Goal: Entertainment & Leisure: Browse casually

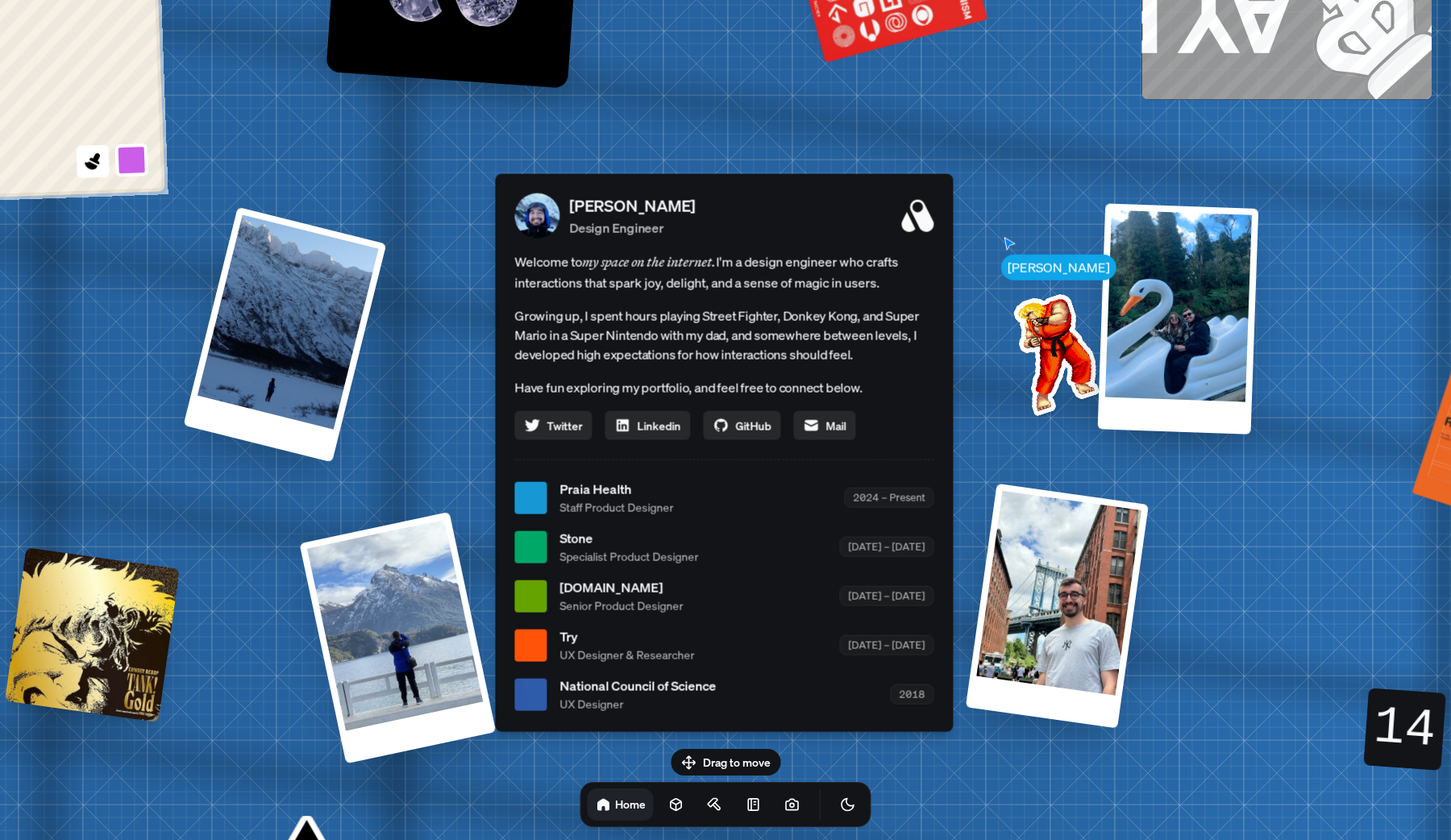
click at [728, 747] on div "[PERSON_NAME] [PERSON_NAME] Design Engineer Welcome to my space on the internet…" at bounding box center [727, 498] width 2411 height 2111
drag, startPoint x: 723, startPoint y: 761, endPoint x: 800, endPoint y: 739, distance: 80.1
click at [800, 0] on body "[PERSON_NAME] [PERSON_NAME] Design Engineer Welcome to my space on the internet…" at bounding box center [725, 0] width 1451 height 0
click at [665, 808] on link at bounding box center [676, 804] width 32 height 32
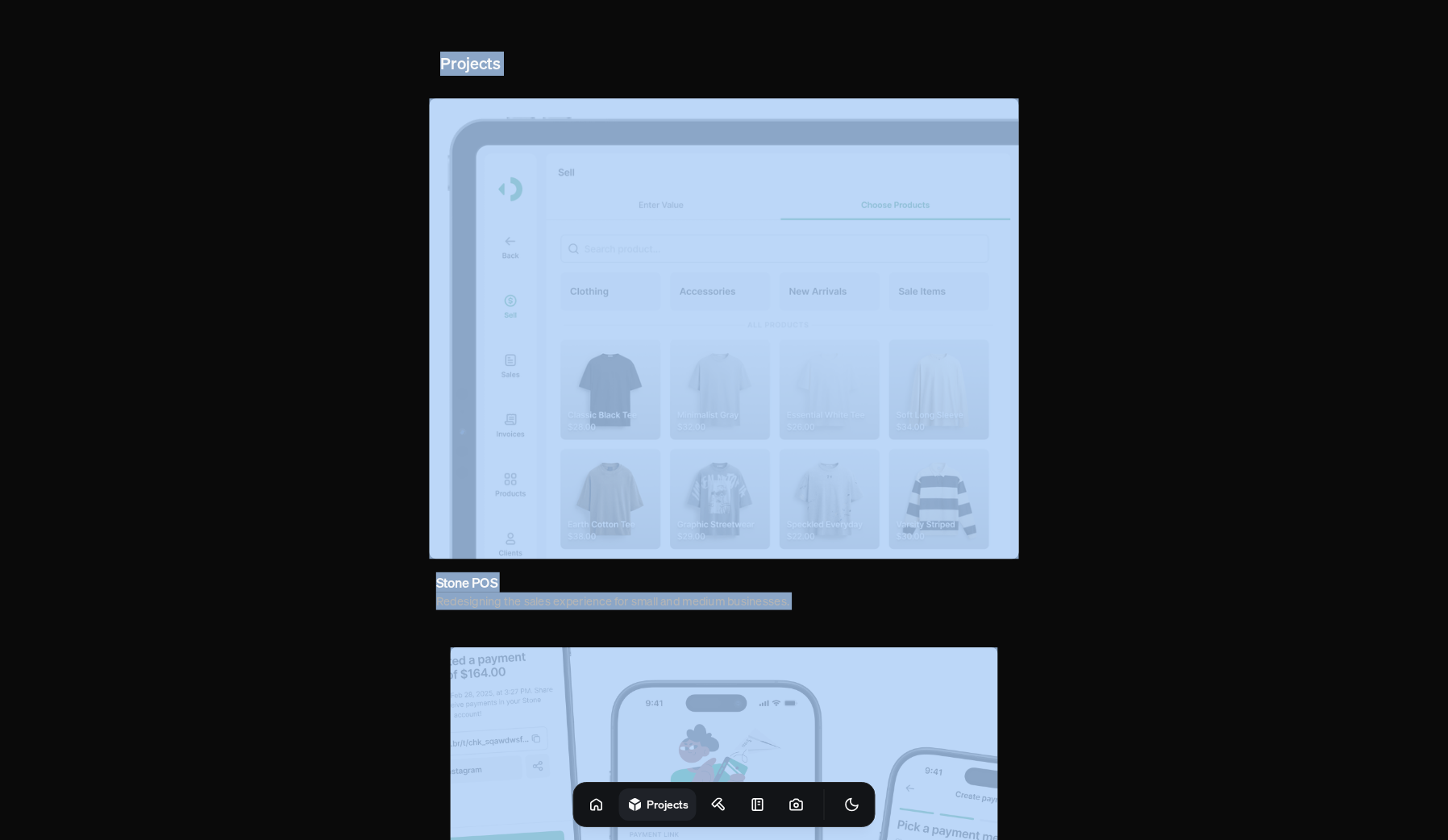
click at [1079, 385] on body "Projects Stone POS Redesigning the sales experience for small and medium busine…" at bounding box center [724, 830] width 1448 height 1661
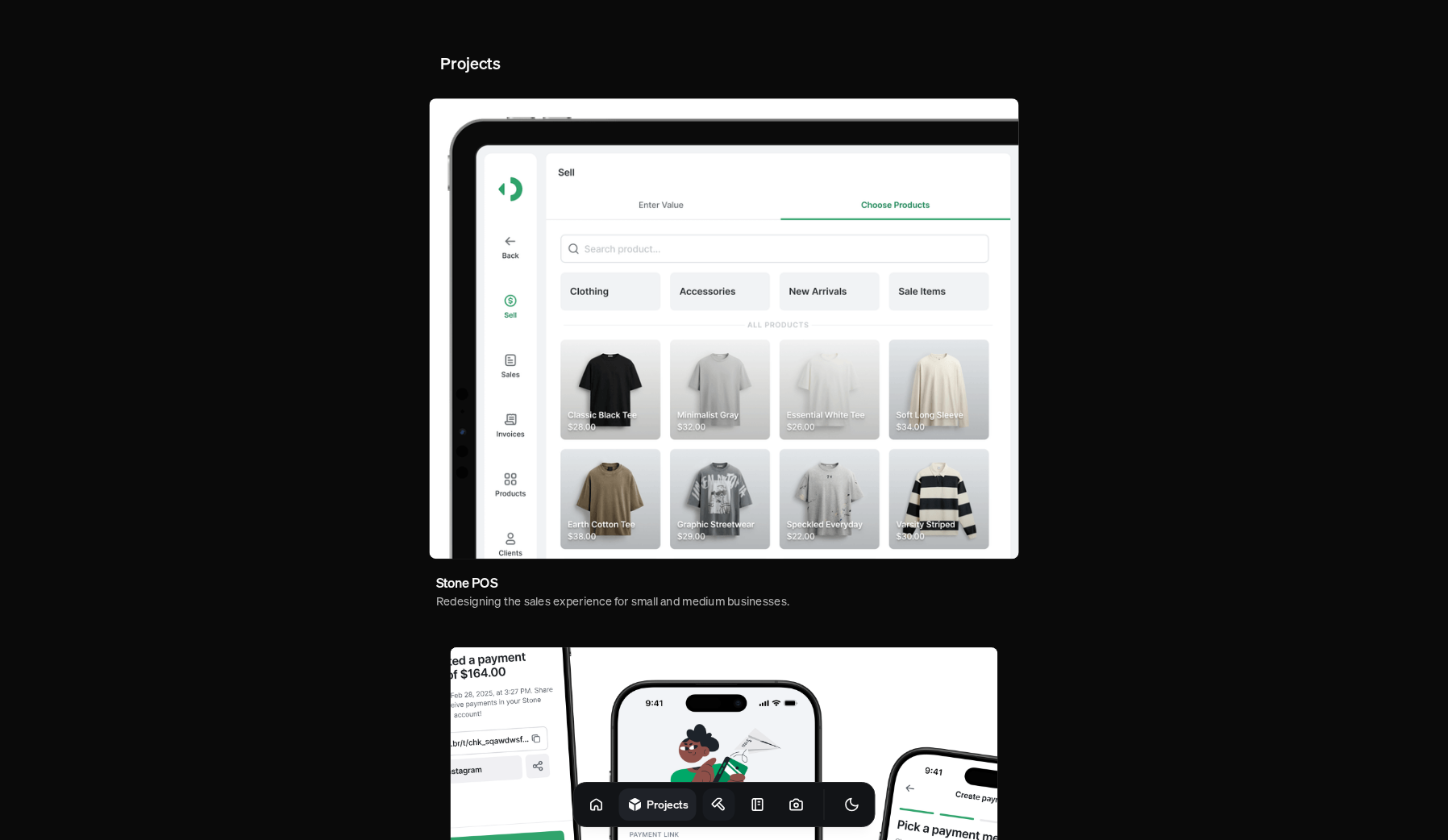
click at [711, 810] on icon at bounding box center [719, 804] width 16 height 16
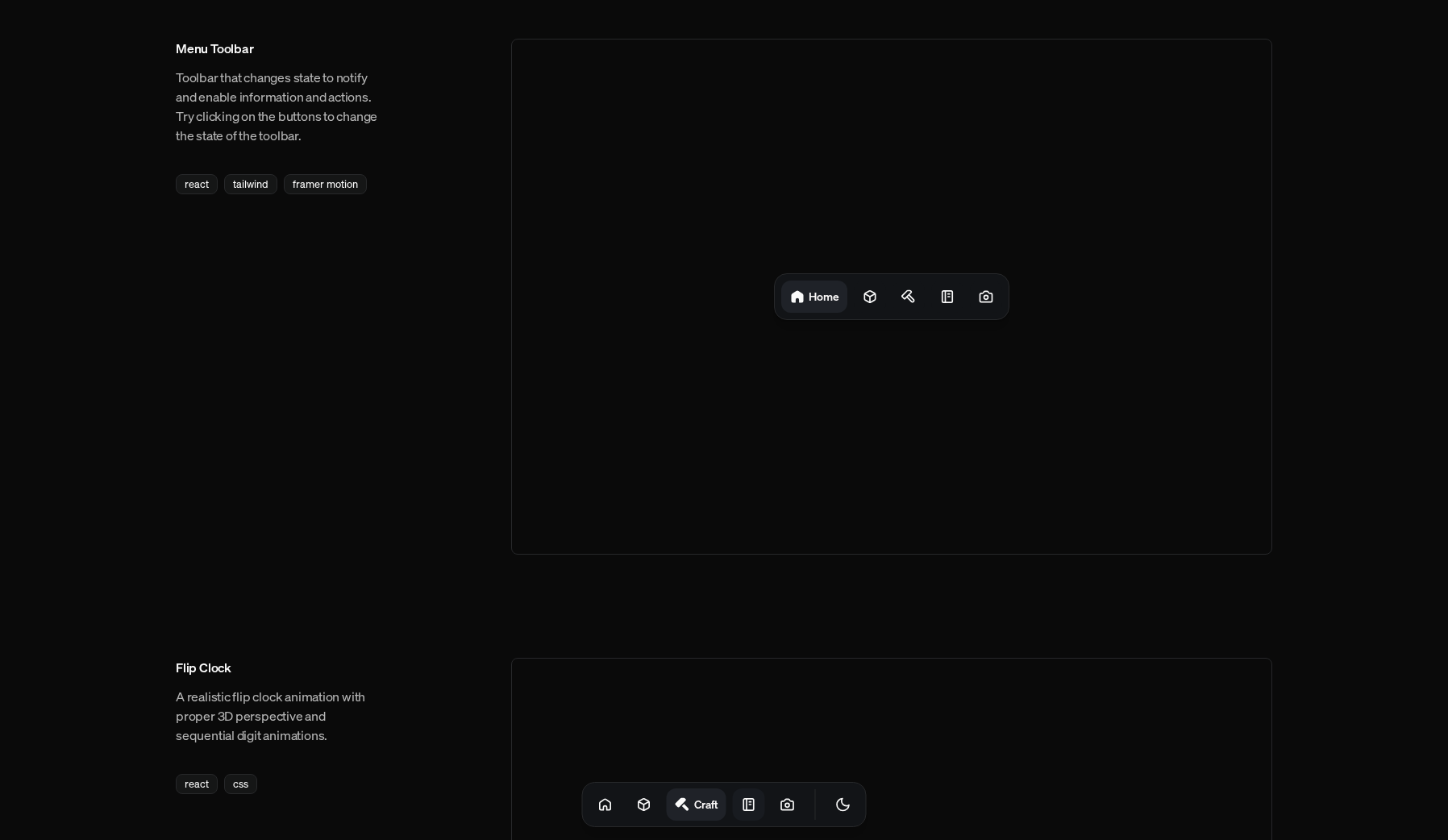
click at [741, 798] on link at bounding box center [749, 804] width 32 height 32
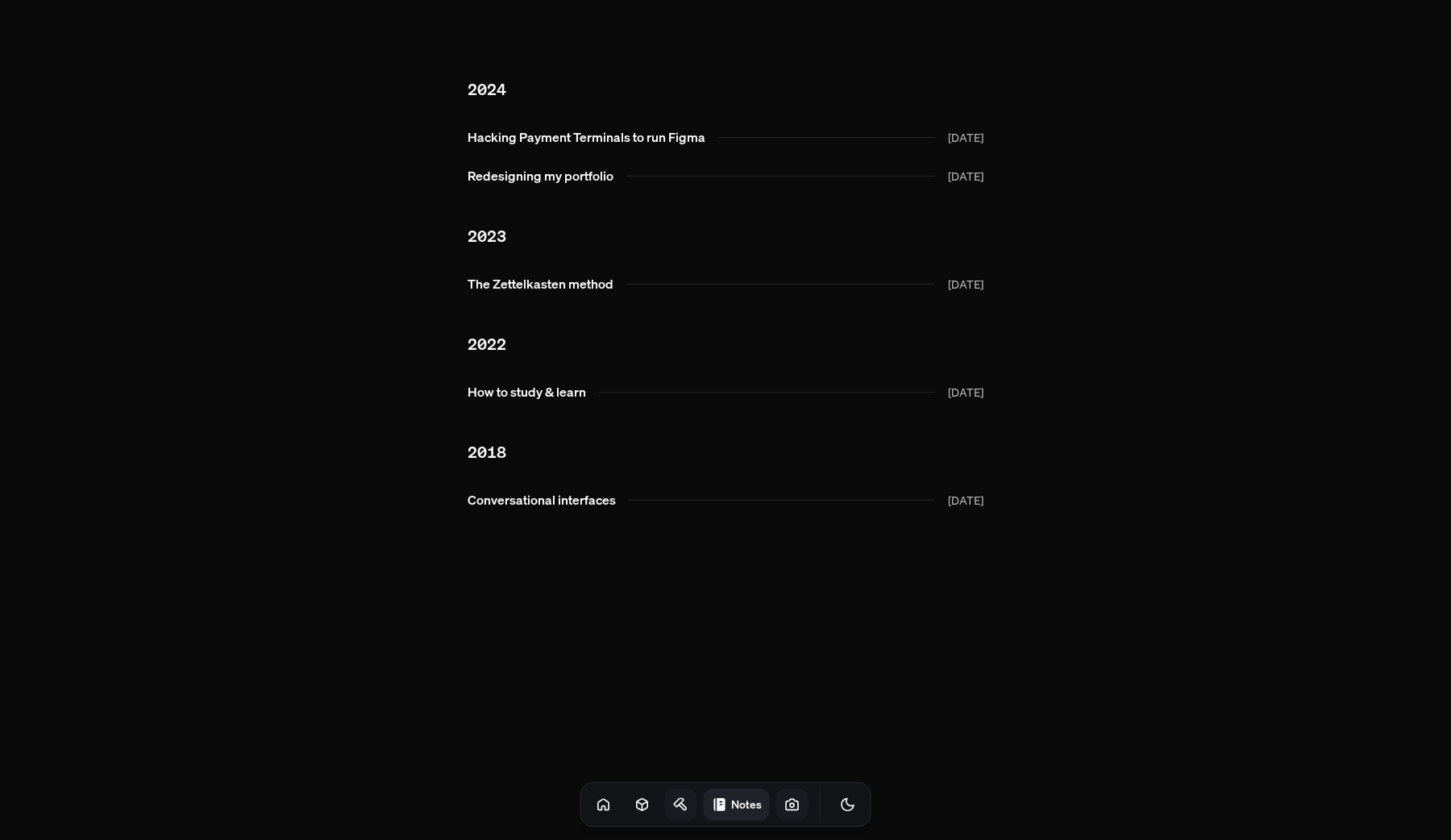
click at [790, 807] on icon at bounding box center [792, 804] width 4 height 4
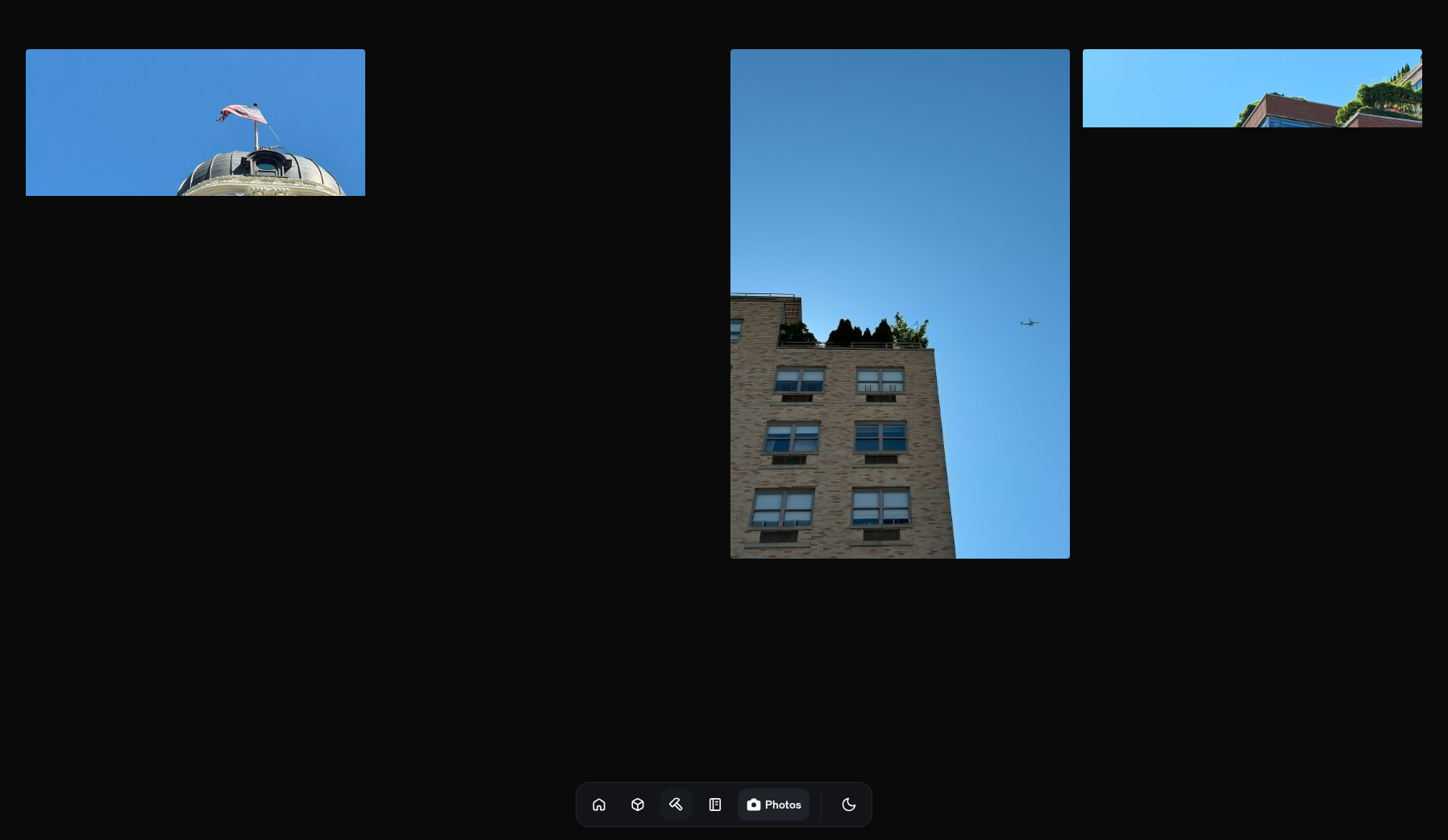
scroll to position [2474, 0]
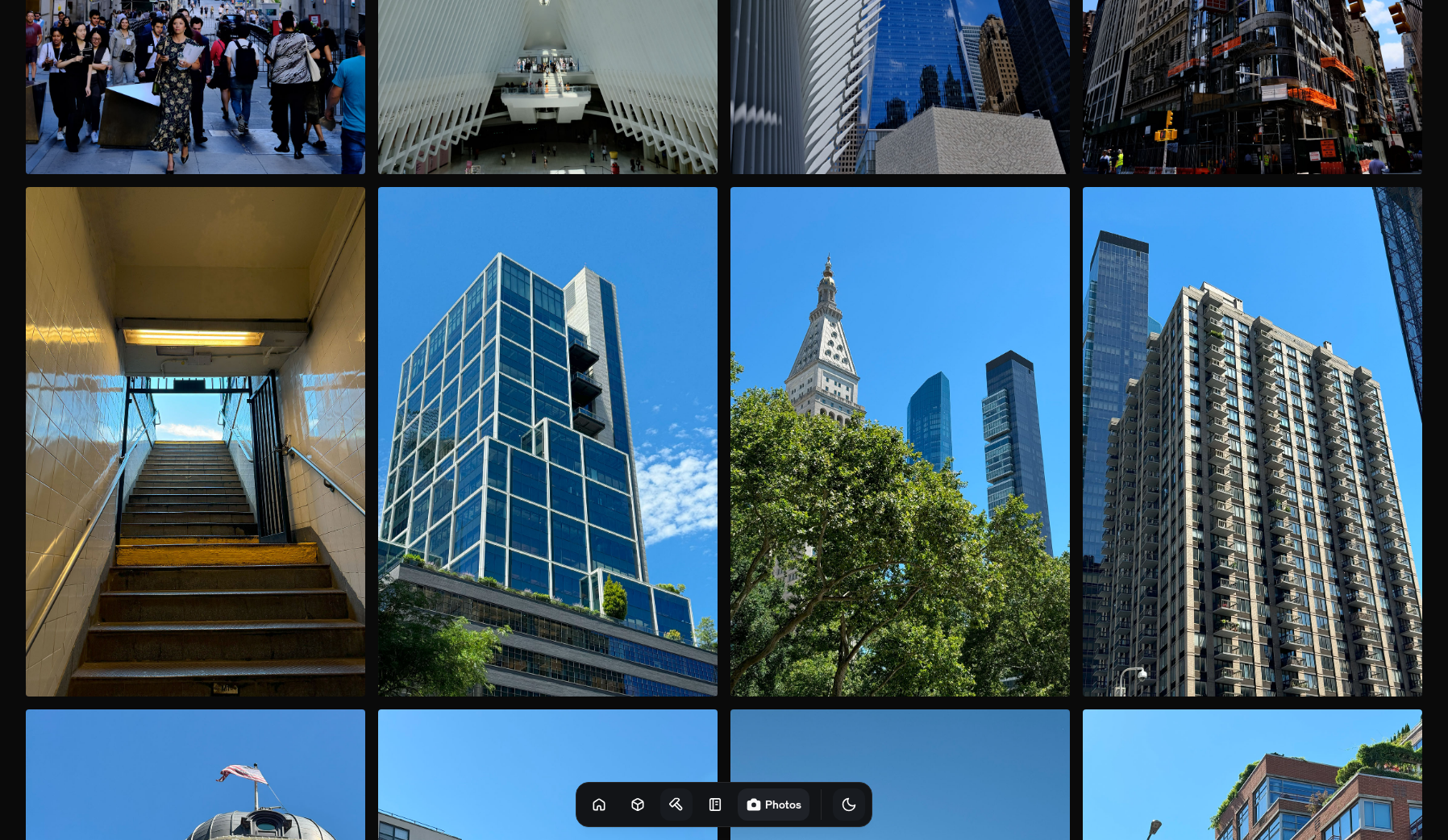
click at [841, 808] on icon "Toggle Theme" at bounding box center [849, 804] width 16 height 16
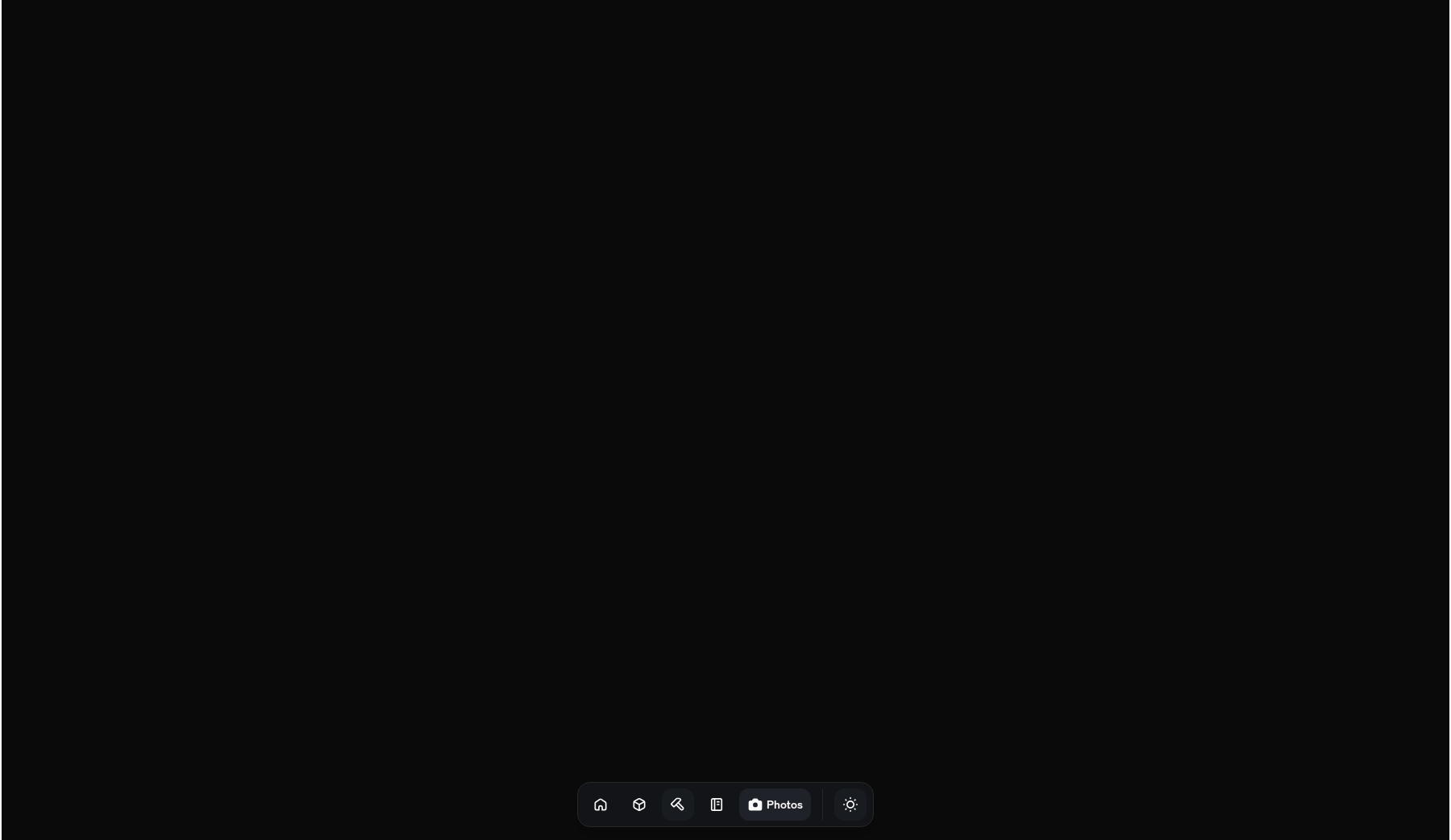
scroll to position [0, 0]
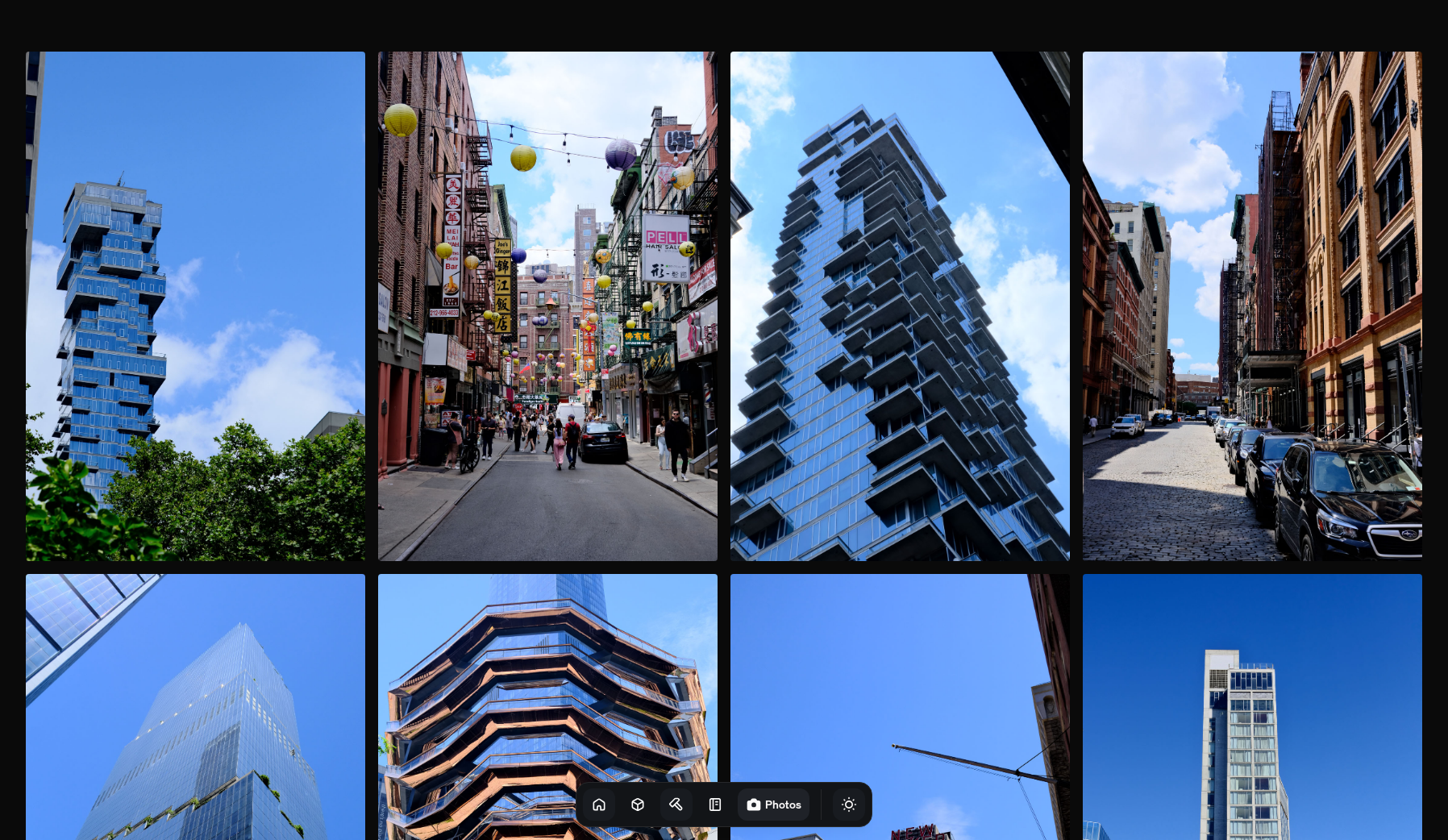
click at [583, 795] on link at bounding box center [599, 804] width 32 height 32
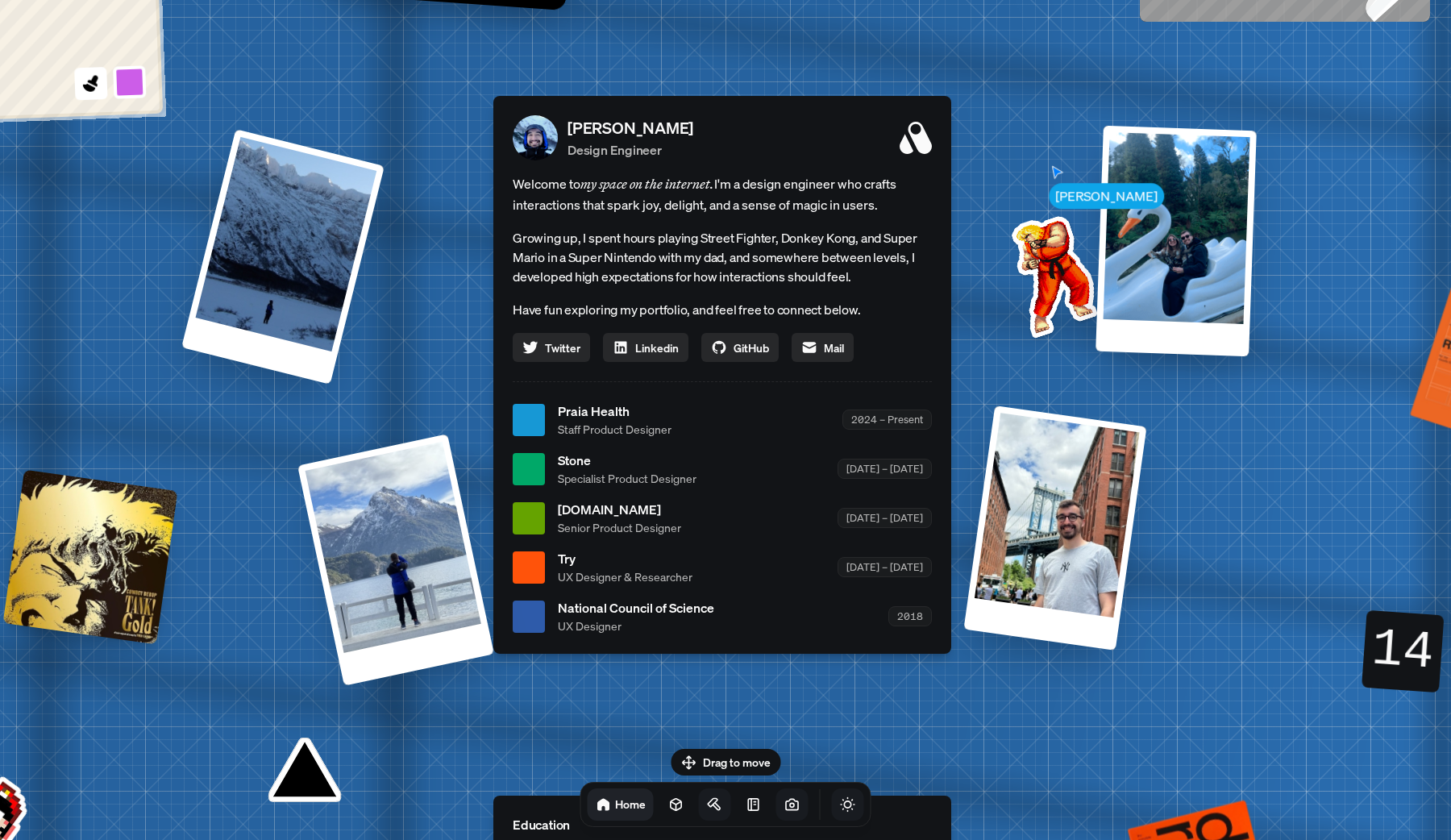
click at [841, 804] on icon "Toggle Theme" at bounding box center [847, 804] width 14 height 14
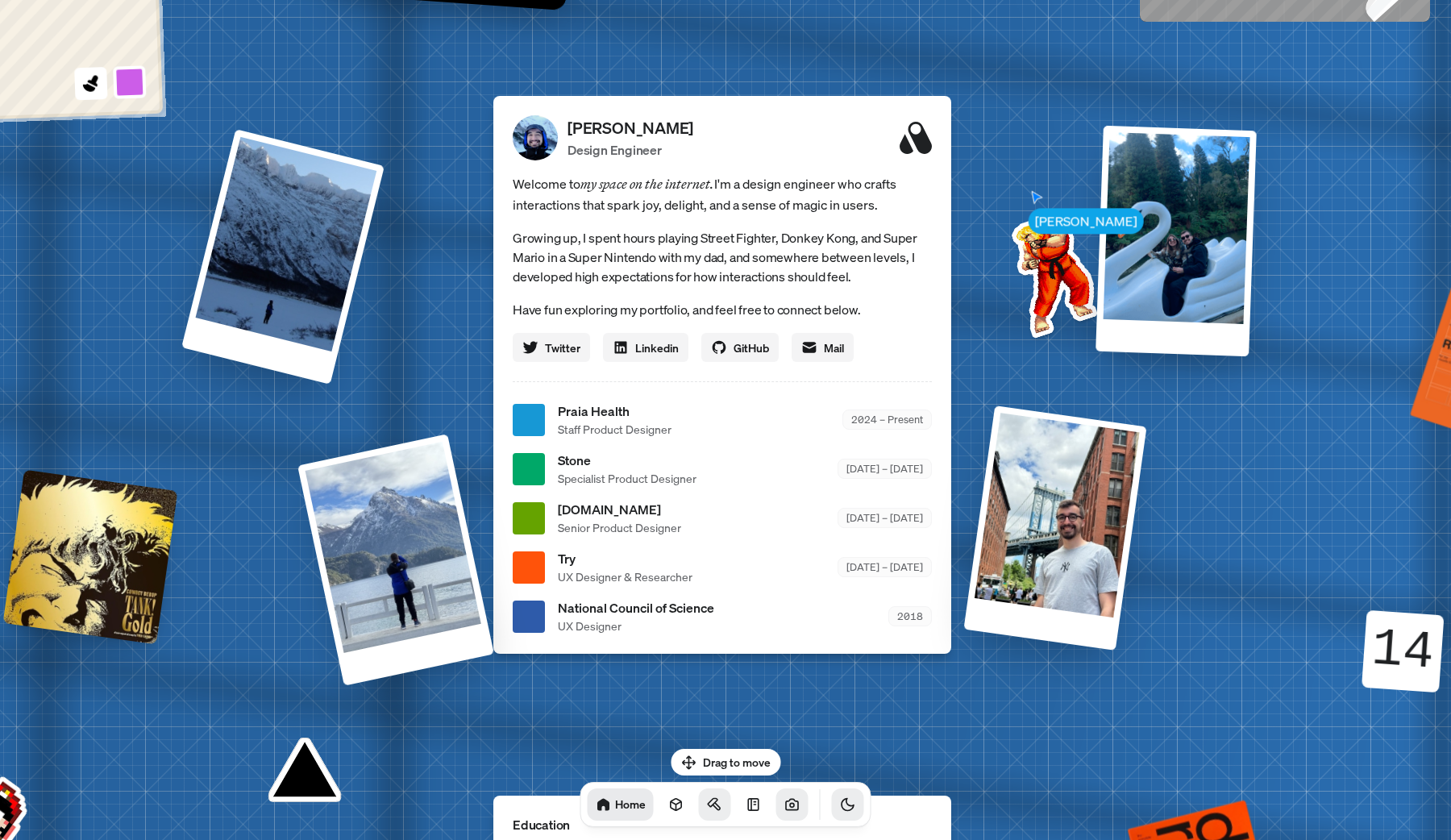
click at [840, 804] on icon "Toggle Theme" at bounding box center [848, 804] width 16 height 16
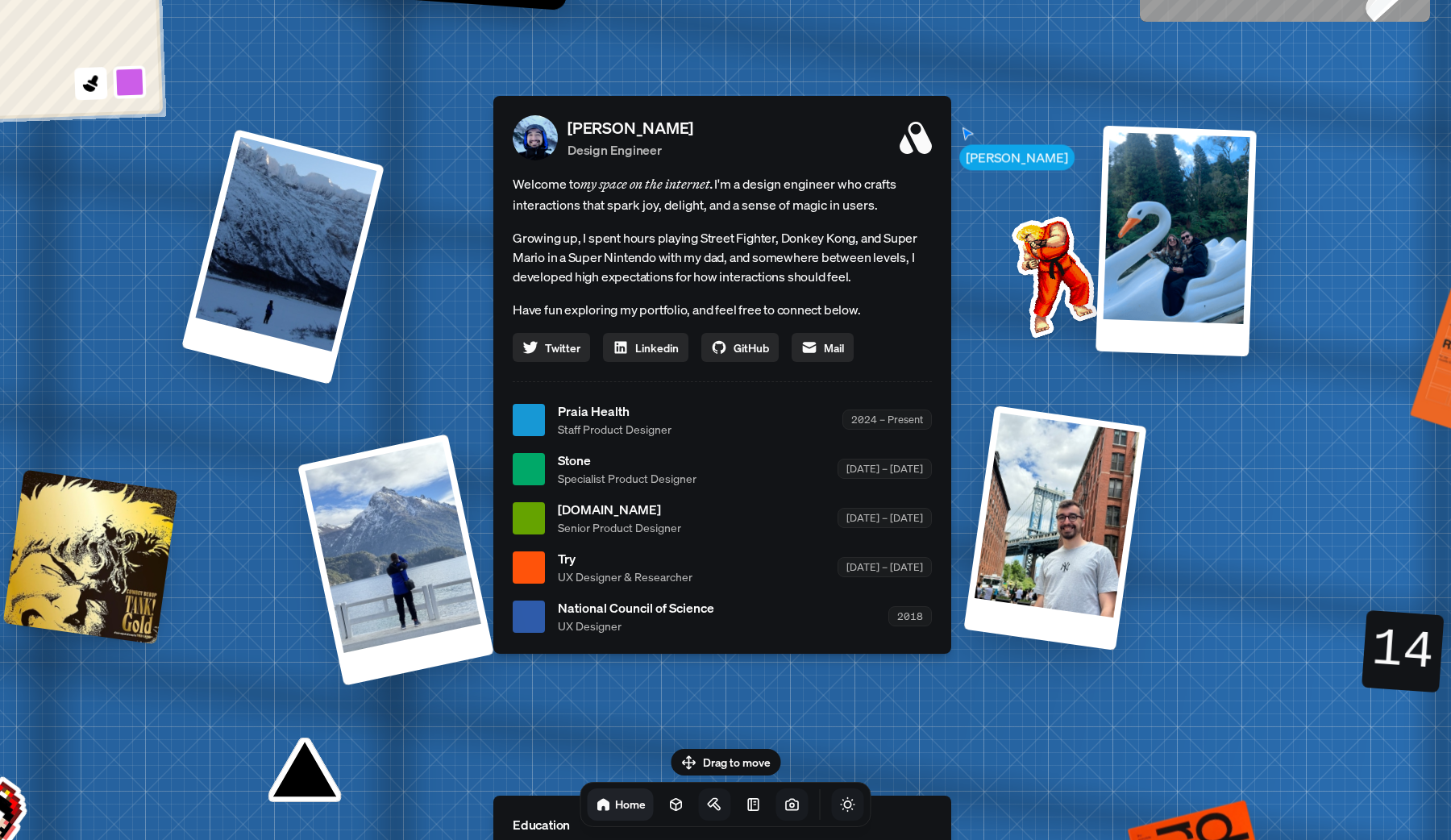
click at [841, 804] on icon "Toggle Theme" at bounding box center [847, 804] width 14 height 14
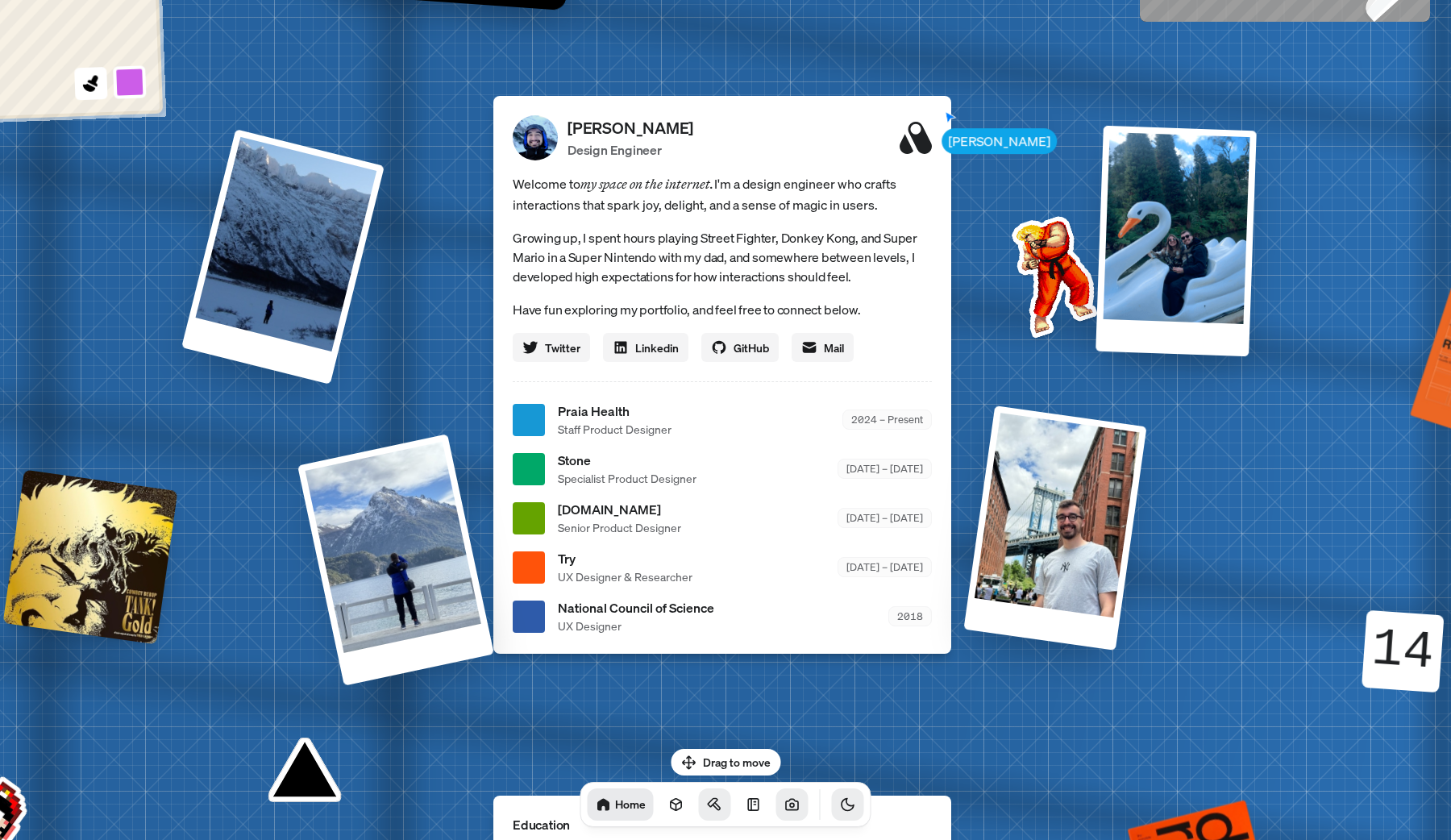
click at [840, 804] on icon "Toggle Theme" at bounding box center [848, 804] width 16 height 16
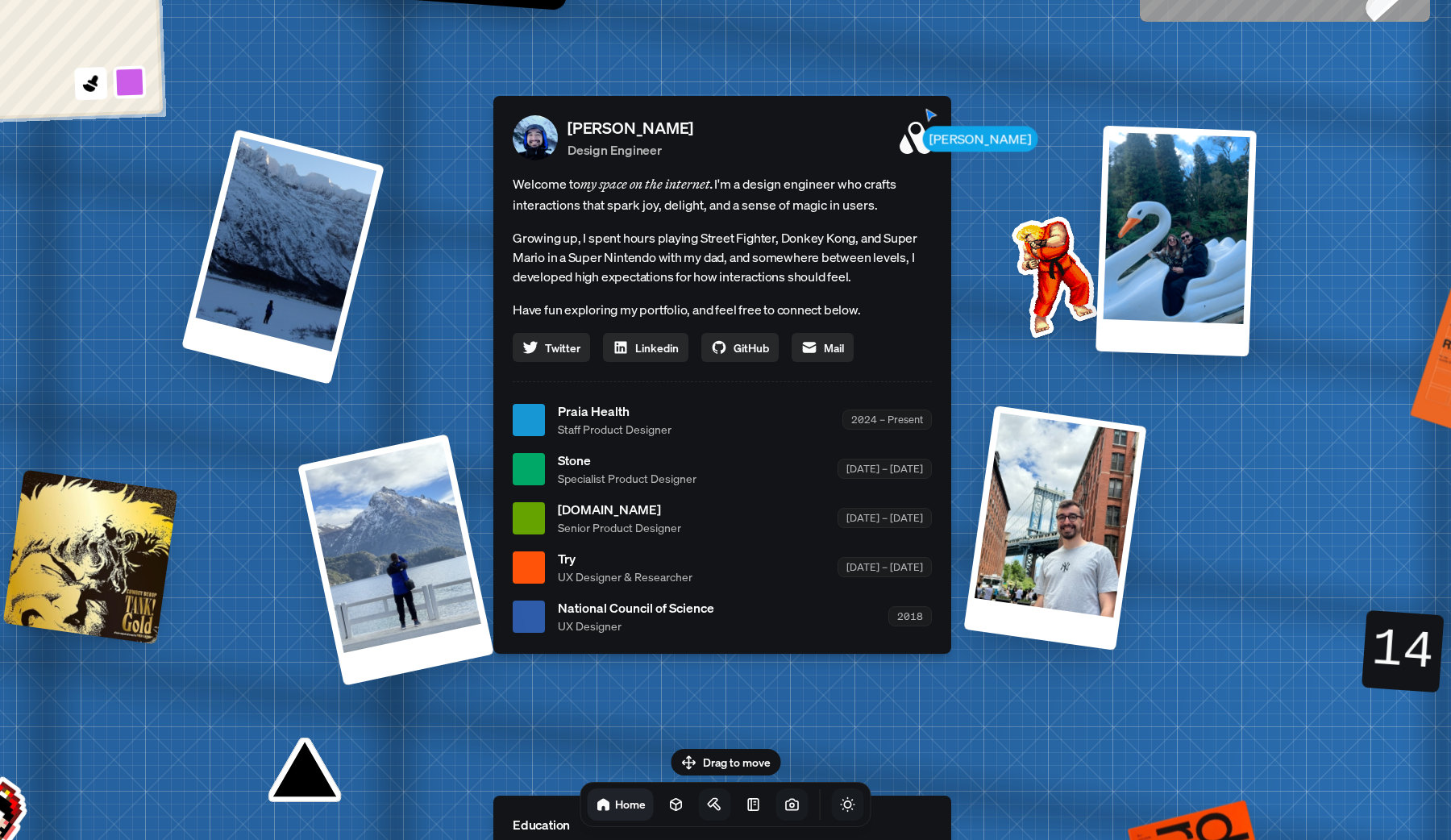
click at [841, 804] on icon "Toggle Theme" at bounding box center [847, 804] width 14 height 14
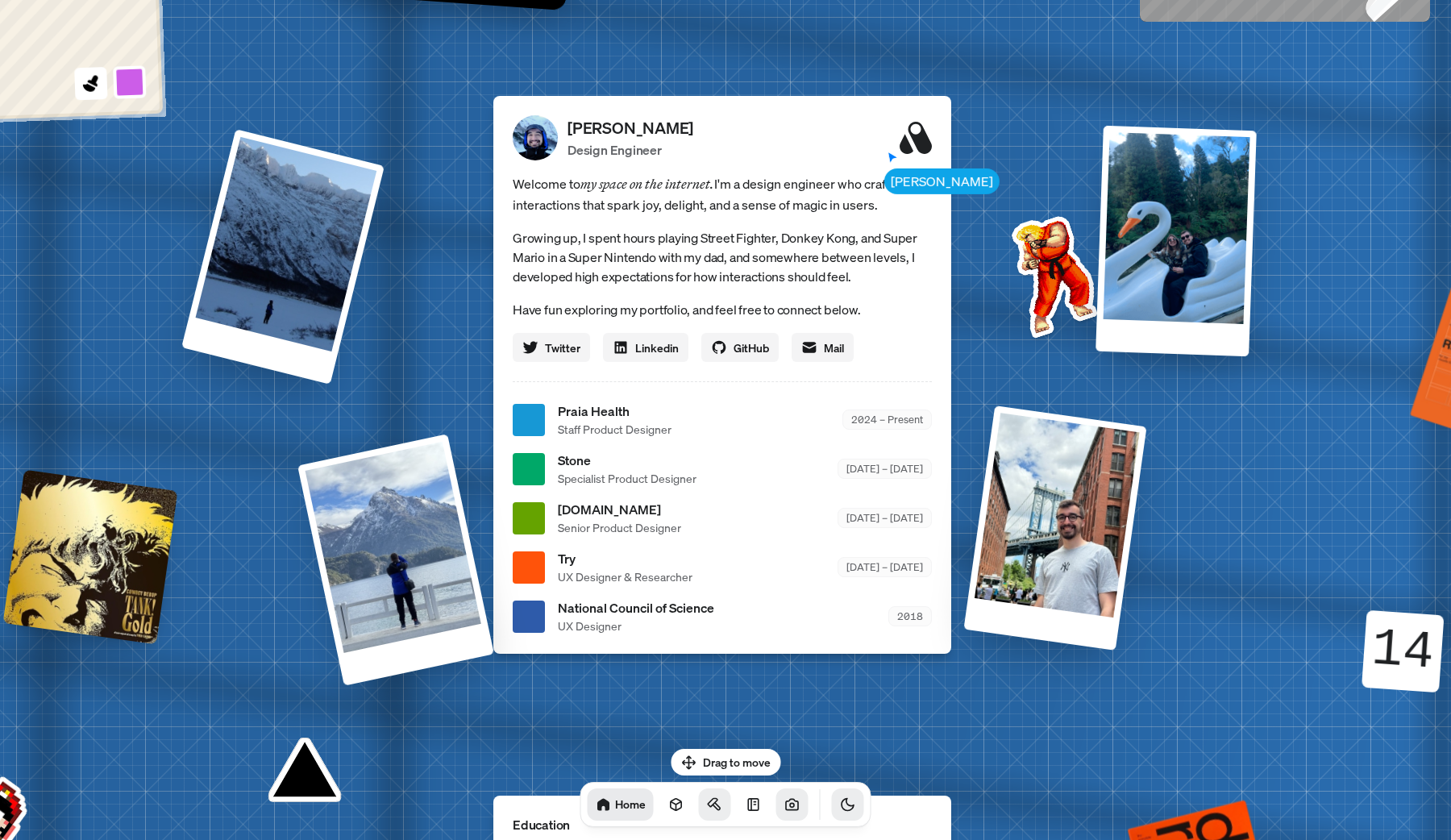
click at [840, 805] on icon "Toggle Theme" at bounding box center [848, 804] width 16 height 16
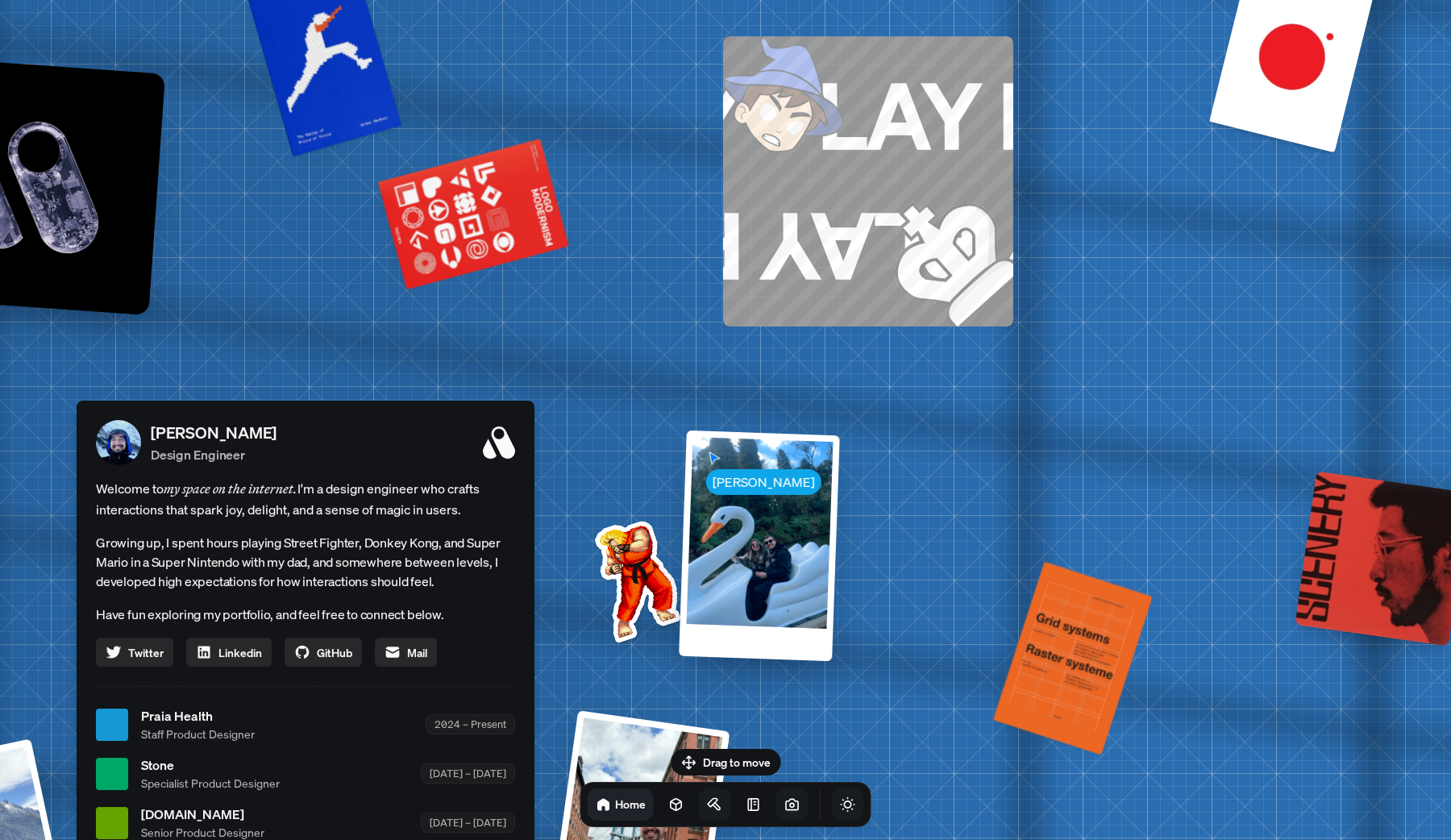
drag, startPoint x: 976, startPoint y: 236, endPoint x: 559, endPoint y: 541, distance: 516.6
click at [559, 541] on img at bounding box center [634, 578] width 163 height 163
click at [744, 479] on div "[PERSON_NAME] [PERSON_NAME] Design Engineer Welcome to my space on the internet…" at bounding box center [308, 725] width 2411 height 2111
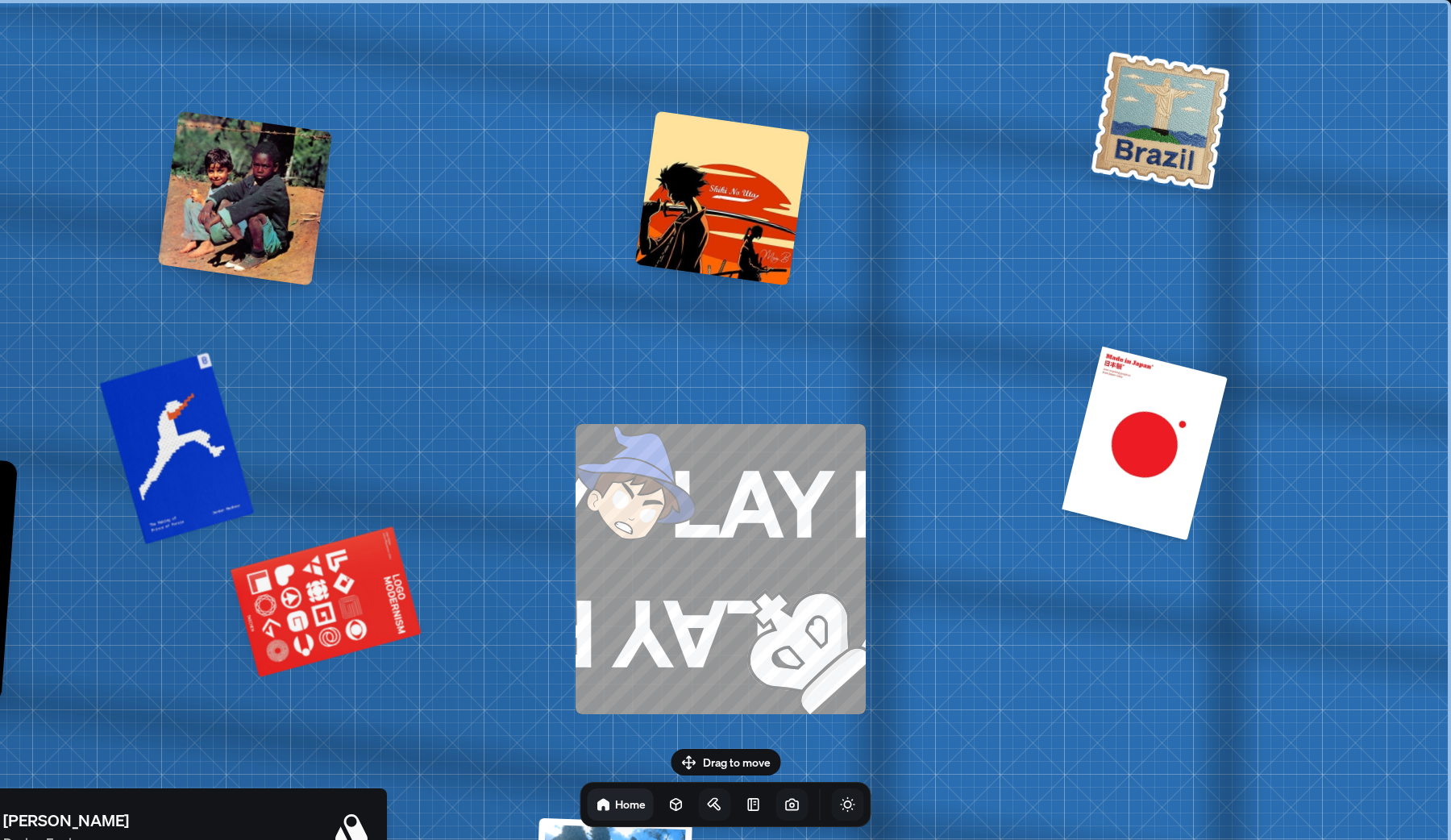
click at [693, 589] on img at bounding box center [775, 620] width 181 height 188
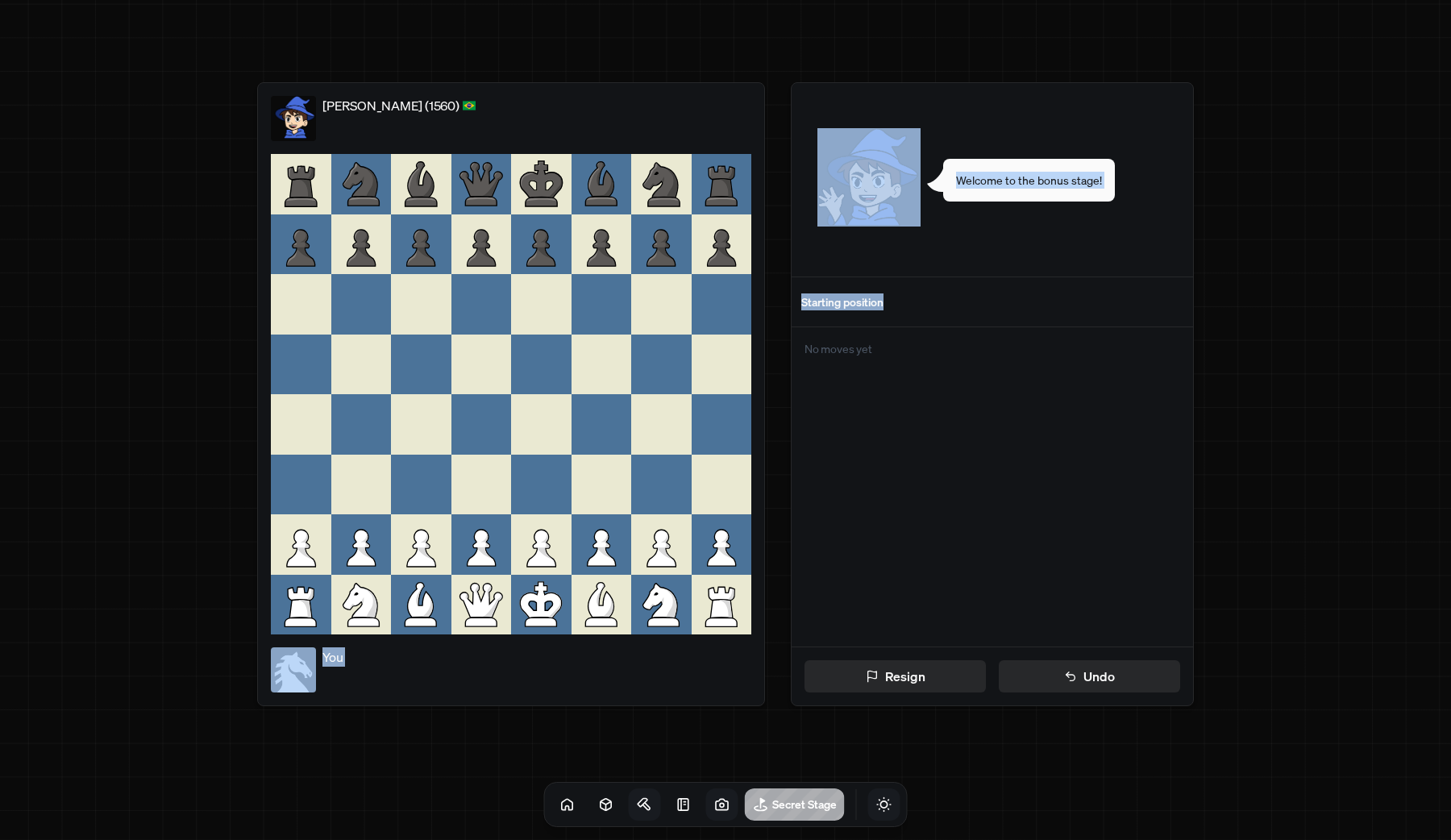
drag, startPoint x: 866, startPoint y: 317, endPoint x: 714, endPoint y: 398, distance: 172.2
click at [714, 398] on div "[PERSON_NAME] (1560) You Resign Undo Welcome to the bonus stage! Starting posit…" at bounding box center [725, 394] width 1129 height 663
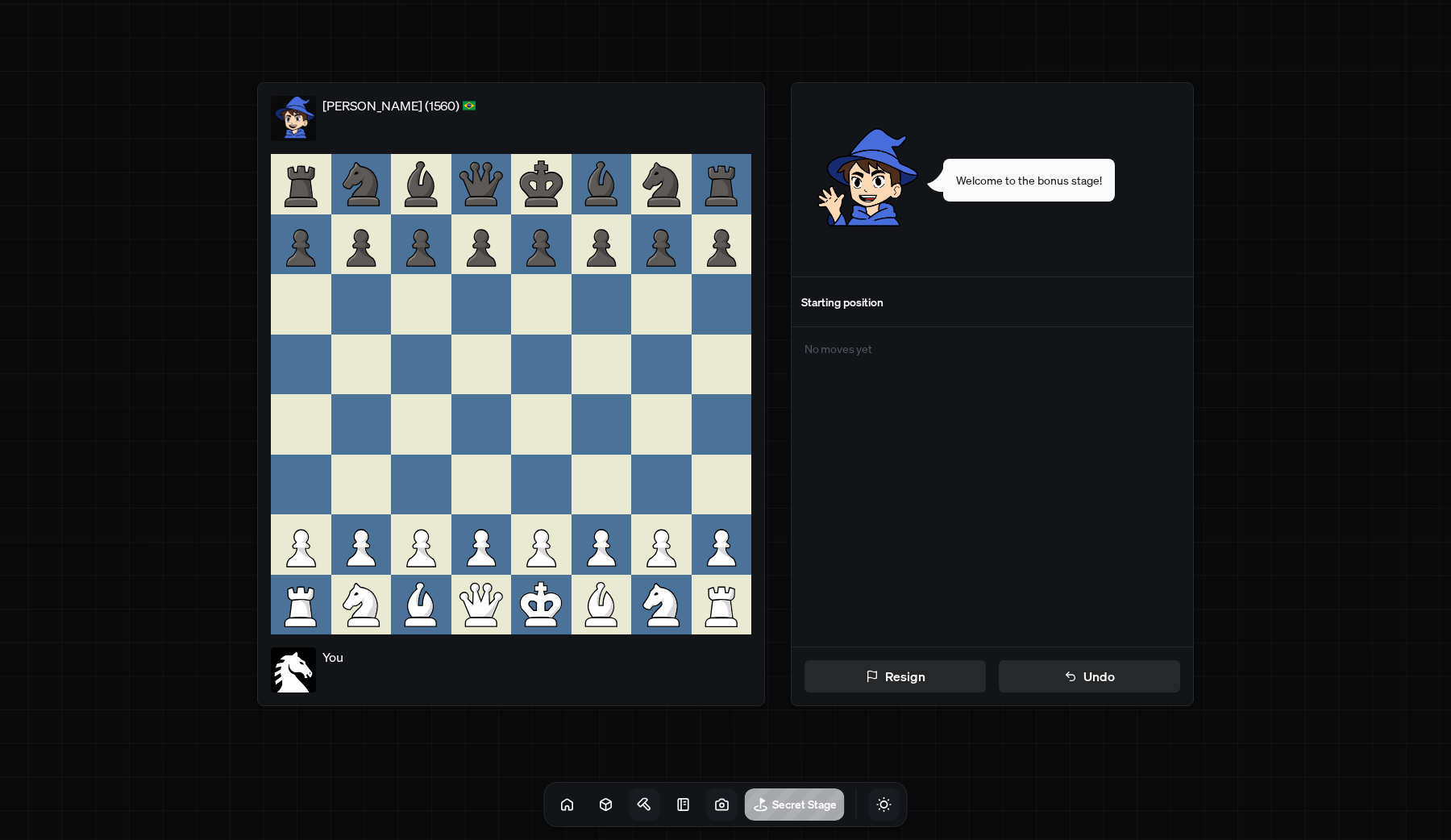
click at [1312, 156] on main "[PERSON_NAME] (1560) You Resign Undo Welcome to the bonus stage! Starting posit…" at bounding box center [725, 420] width 1451 height 840
click at [559, 811] on icon at bounding box center [567, 804] width 16 height 16
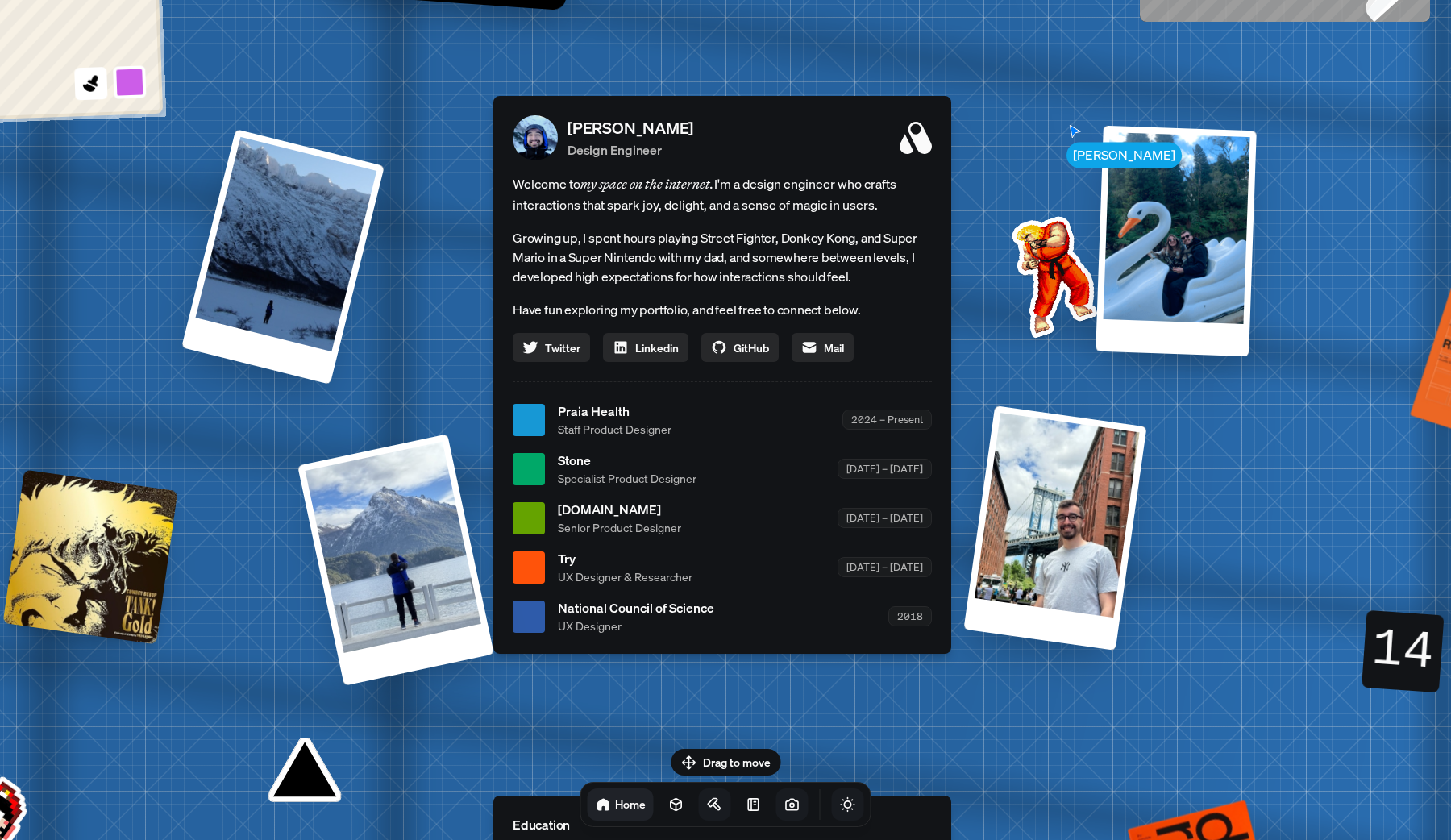
click at [1038, 213] on img at bounding box center [1051, 273] width 163 height 163
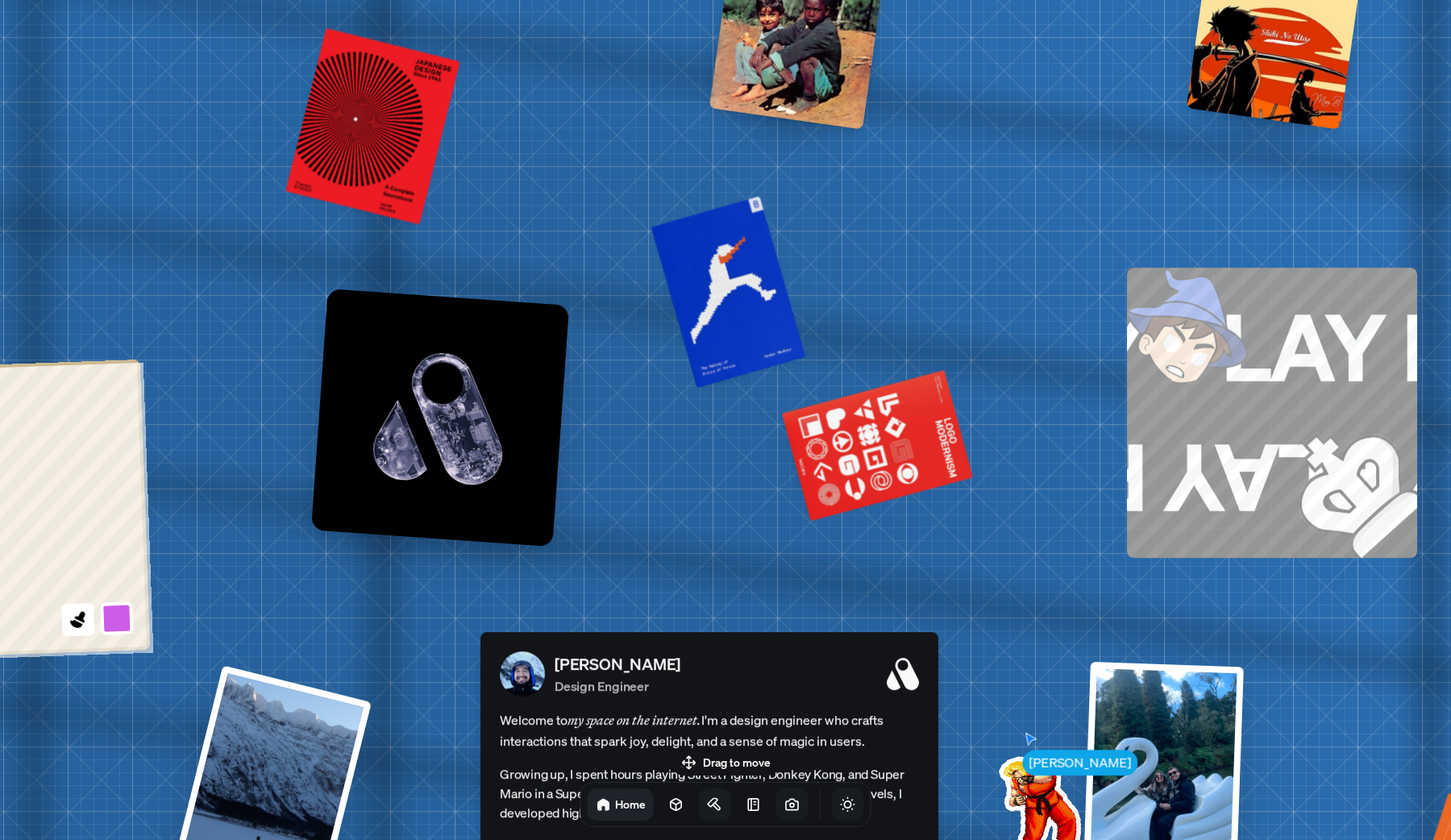
drag, startPoint x: 1052, startPoint y: 133, endPoint x: 1040, endPoint y: 659, distance: 526.1
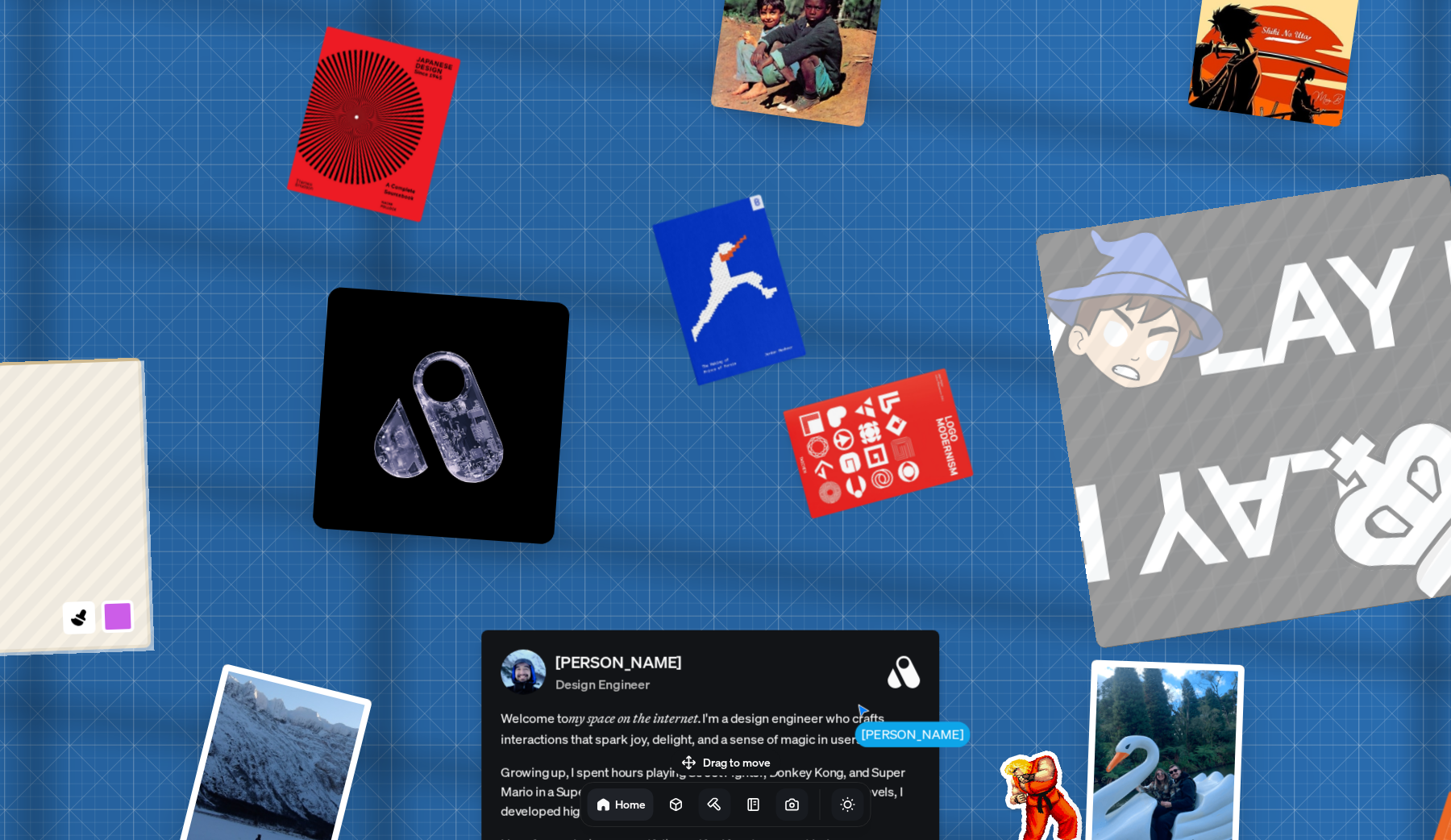
click at [1189, 406] on link "PLAY PLAY PLAY PLAY PLAY PLAY PLAY PLAY PLAY PLAY PLAY PLAY PLAY PLAY PLAY PLAY" at bounding box center [1273, 411] width 476 height 476
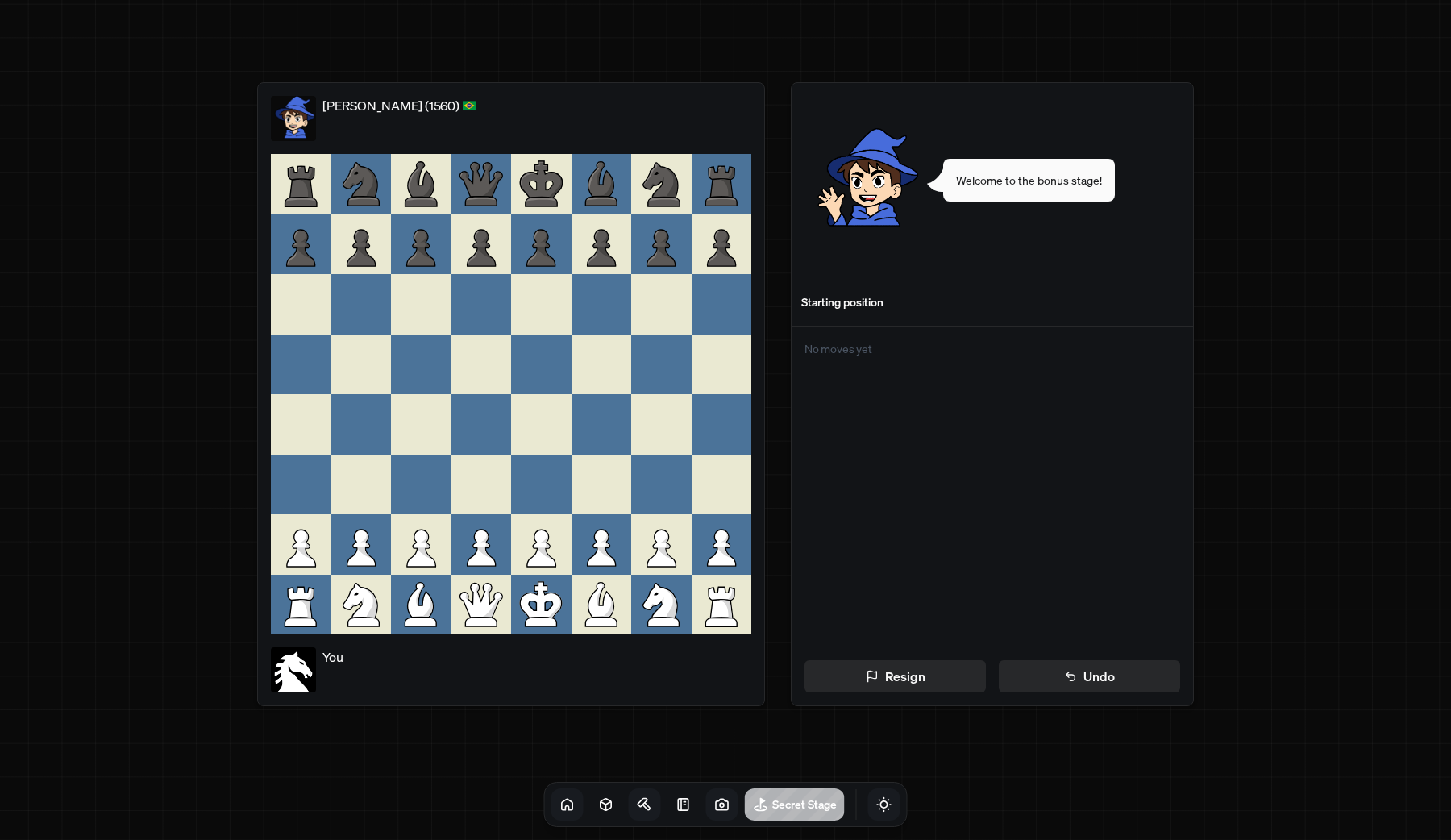
click at [772, 797] on h1 "Secret Stage" at bounding box center [804, 804] width 65 height 15
click at [551, 810] on link at bounding box center [567, 804] width 32 height 32
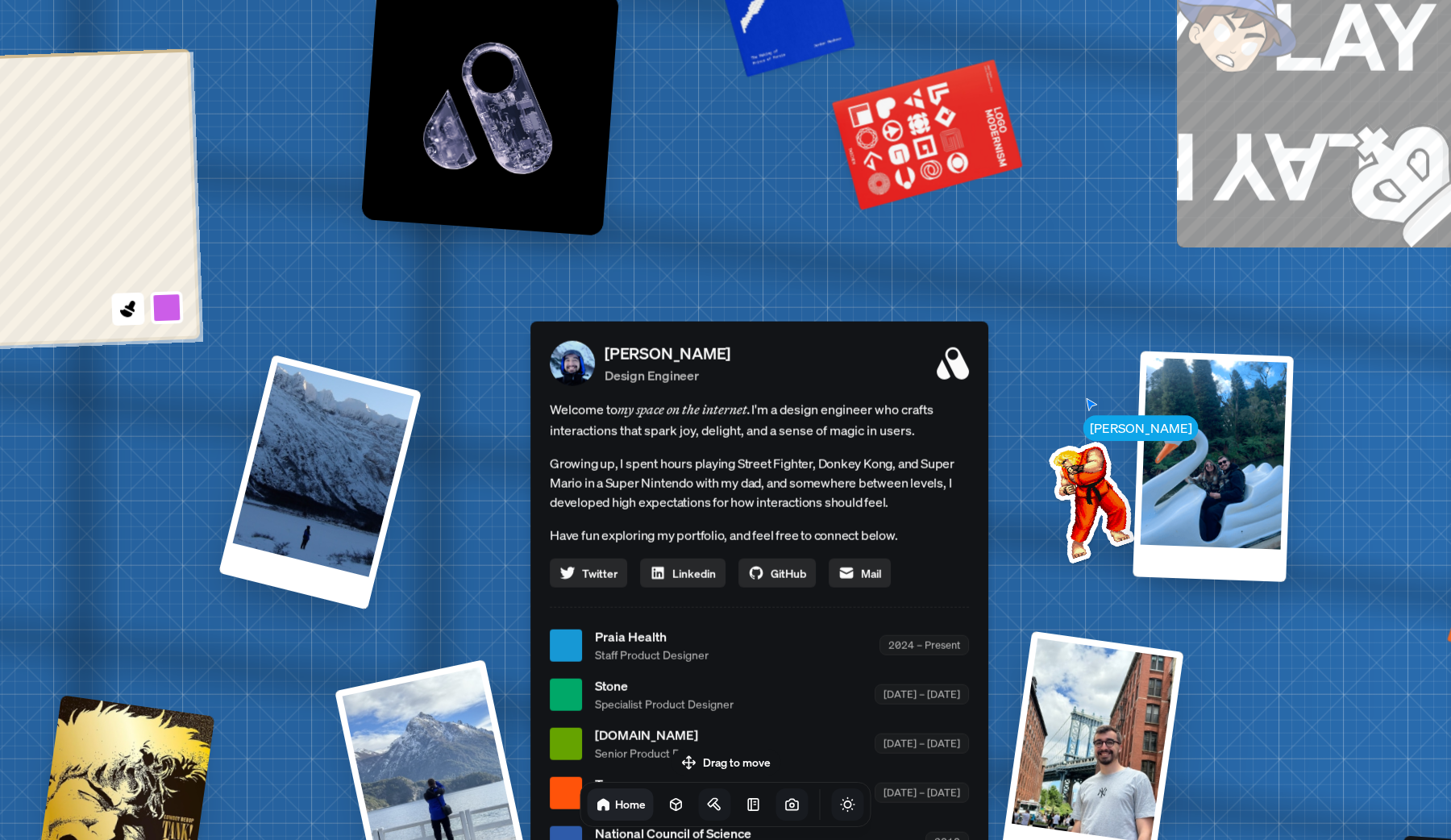
drag, startPoint x: 1087, startPoint y: 175, endPoint x: 1125, endPoint y: 409, distance: 237.1
click at [1125, 410] on div "[PERSON_NAME] [PERSON_NAME] Design Engineer Welcome to my space on the internet…" at bounding box center [762, 646] width 2411 height 2111
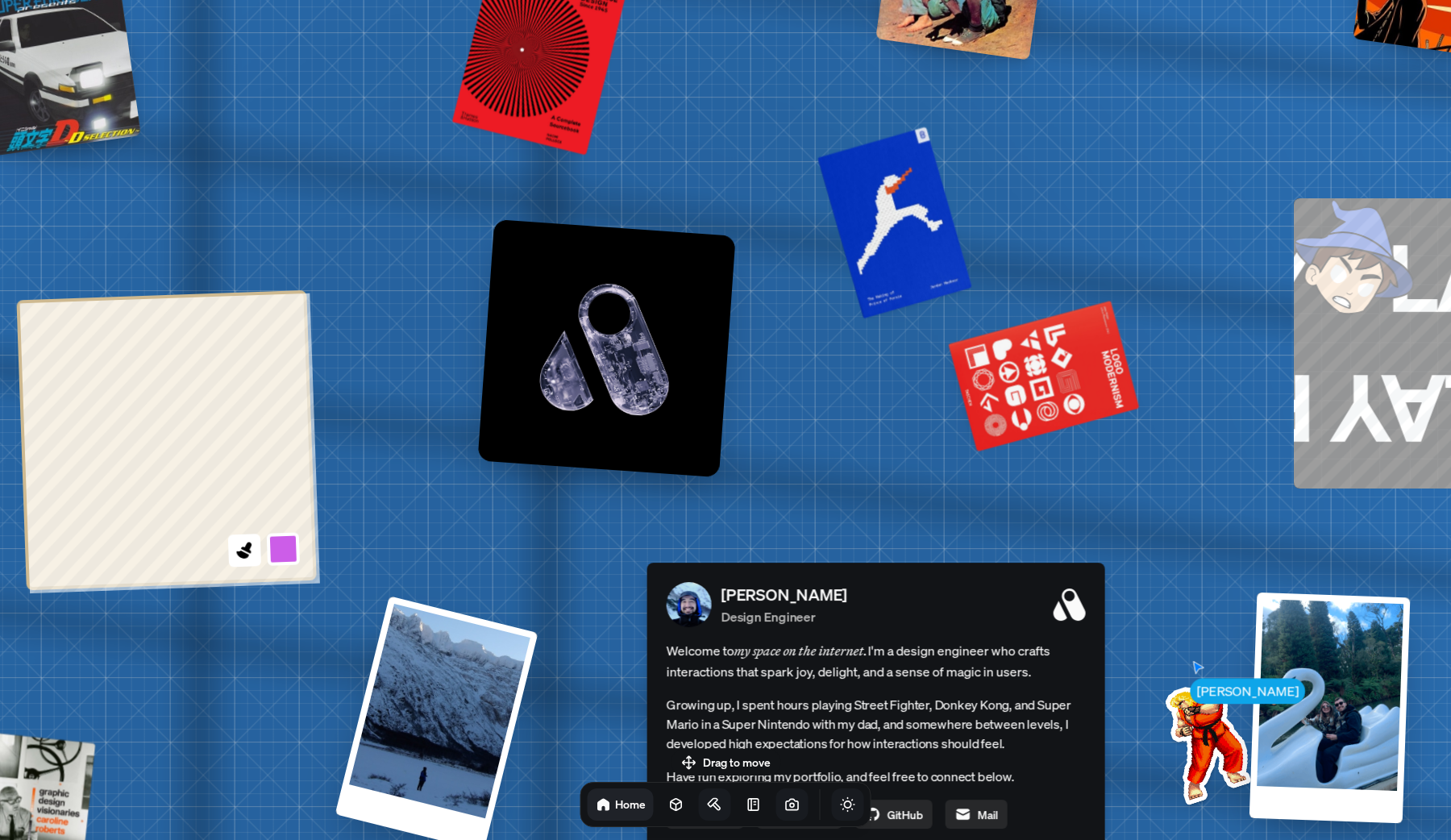
drag, startPoint x: 929, startPoint y: 224, endPoint x: 1149, endPoint y: 629, distance: 460.9
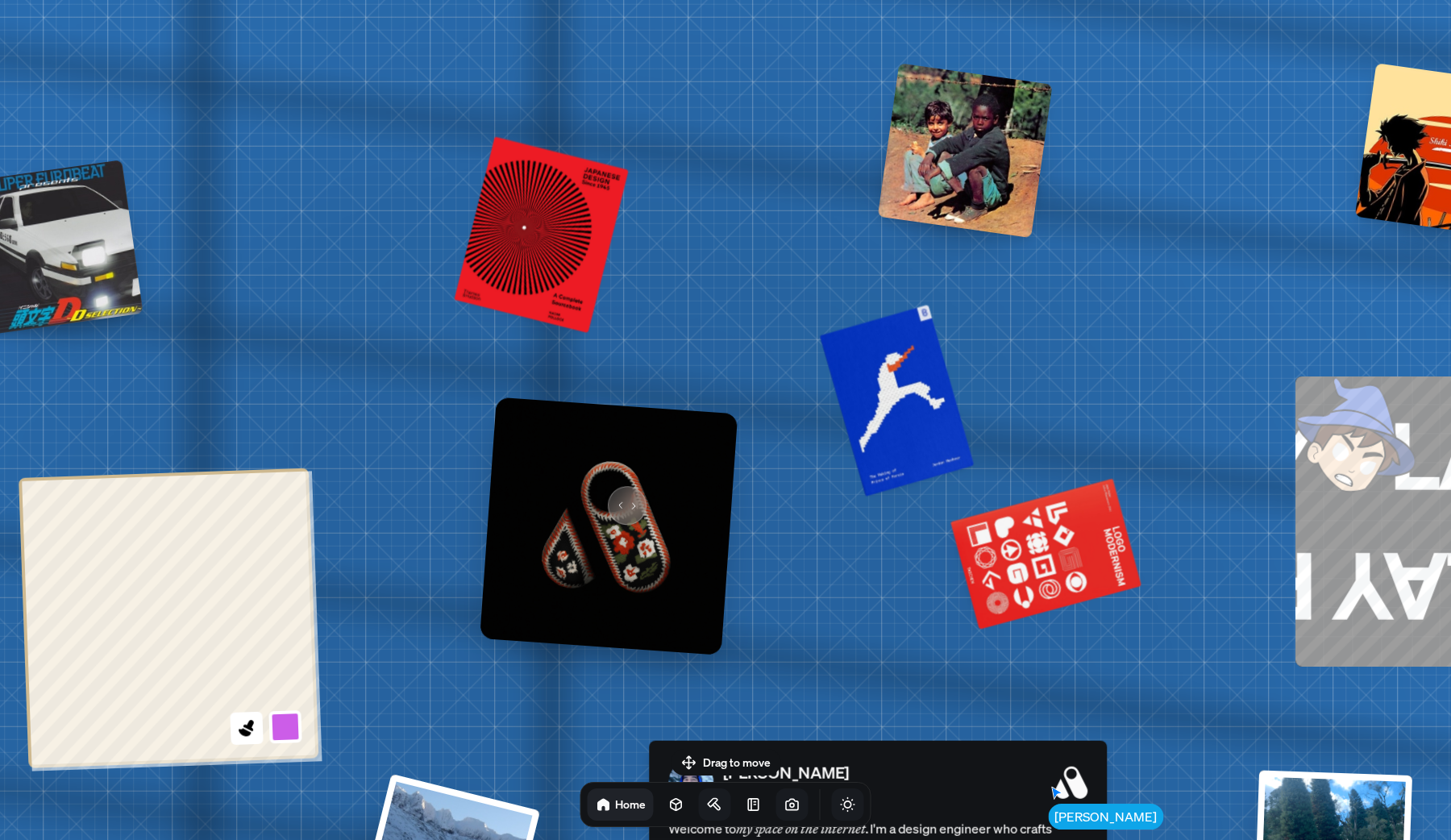
drag, startPoint x: 718, startPoint y: 492, endPoint x: 618, endPoint y: 495, distance: 100.0
click at [618, 495] on img at bounding box center [608, 526] width 258 height 258
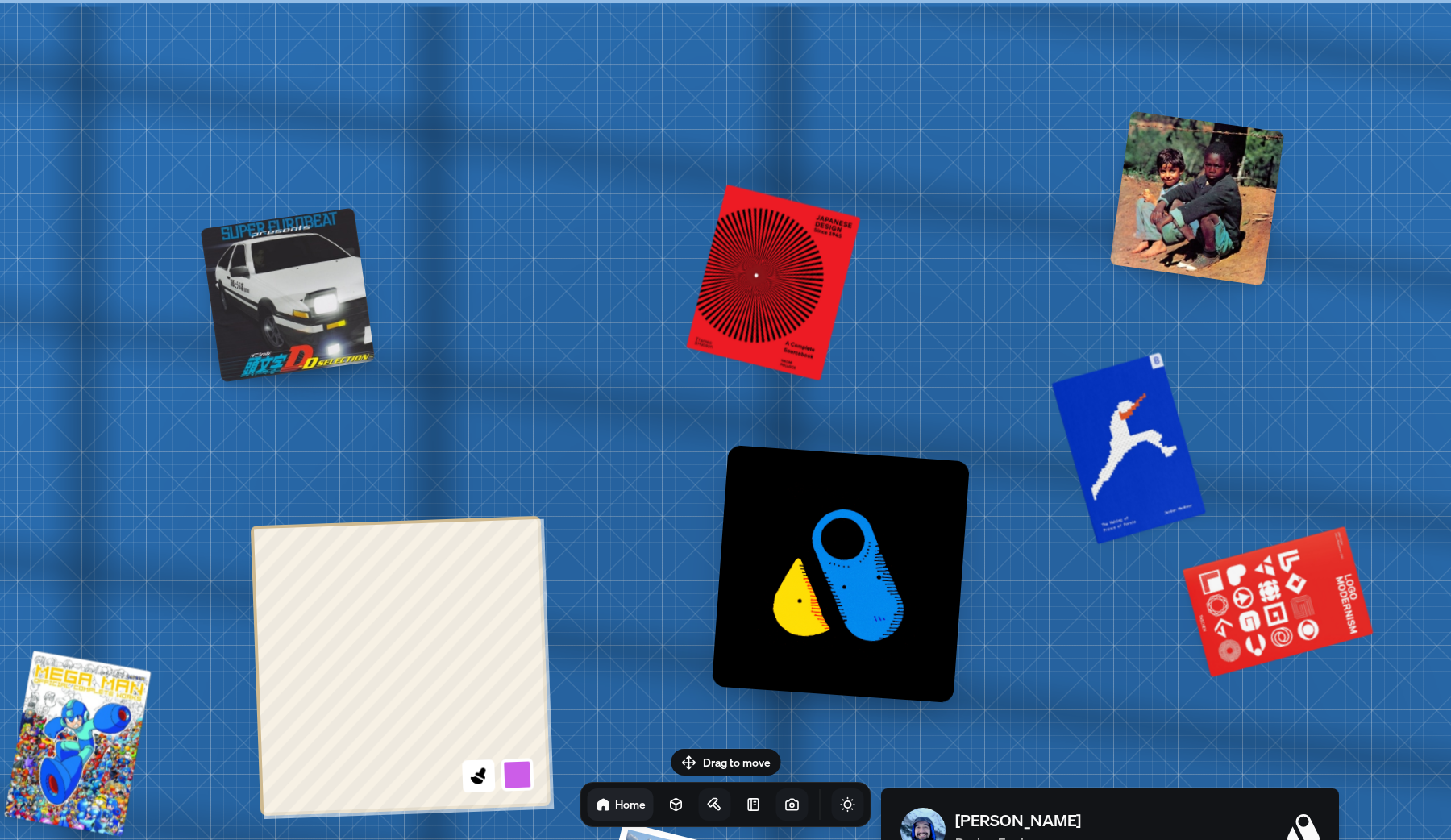
drag, startPoint x: 732, startPoint y: 292, endPoint x: 965, endPoint y: 351, distance: 240.4
click at [470, 518] on div at bounding box center [401, 666] width 300 height 300
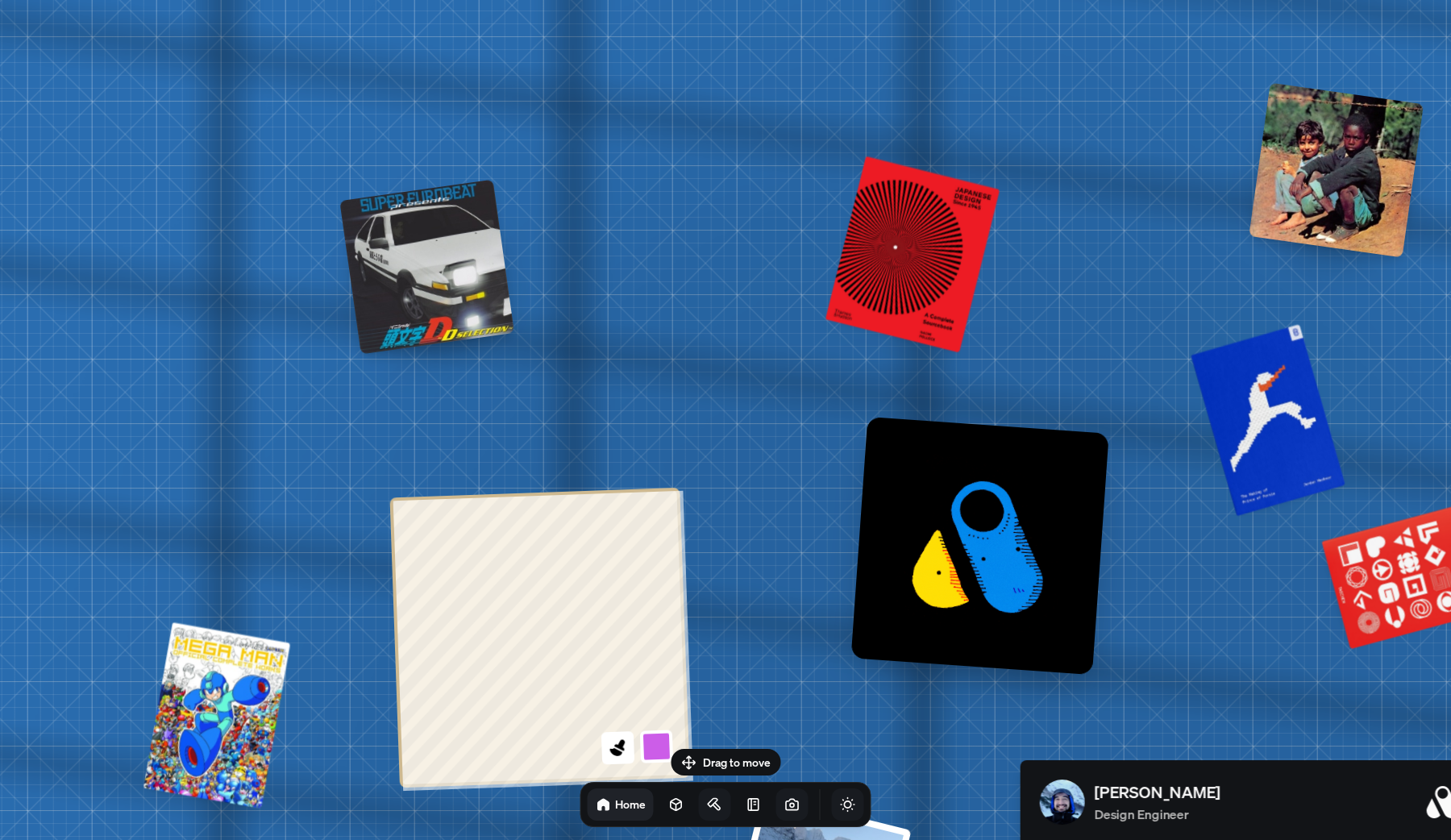
drag, startPoint x: 293, startPoint y: 346, endPoint x: 432, endPoint y: 318, distance: 141.8
click at [432, 318] on div at bounding box center [427, 267] width 175 height 175
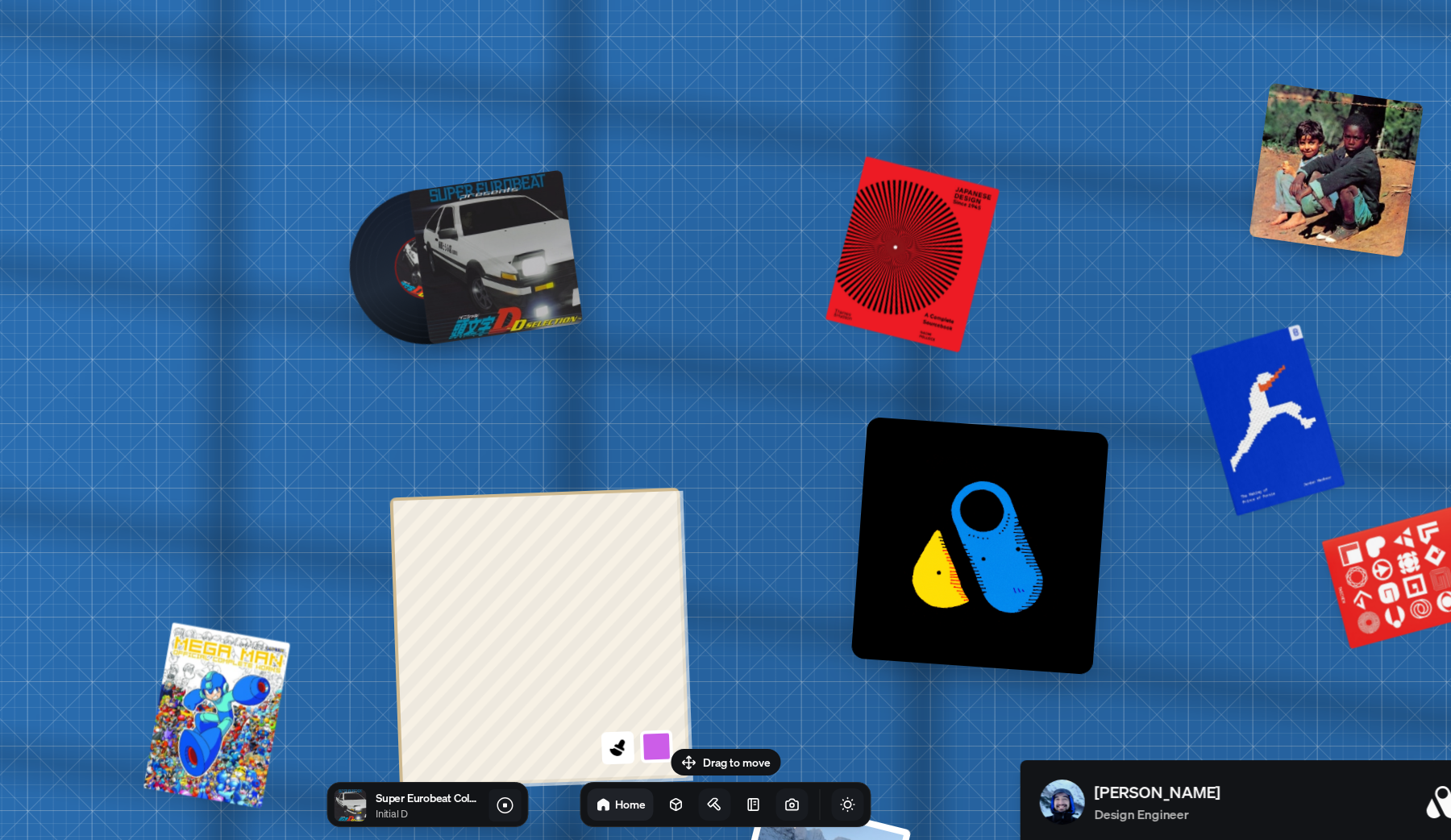
click at [489, 803] on button at bounding box center [505, 805] width 32 height 32
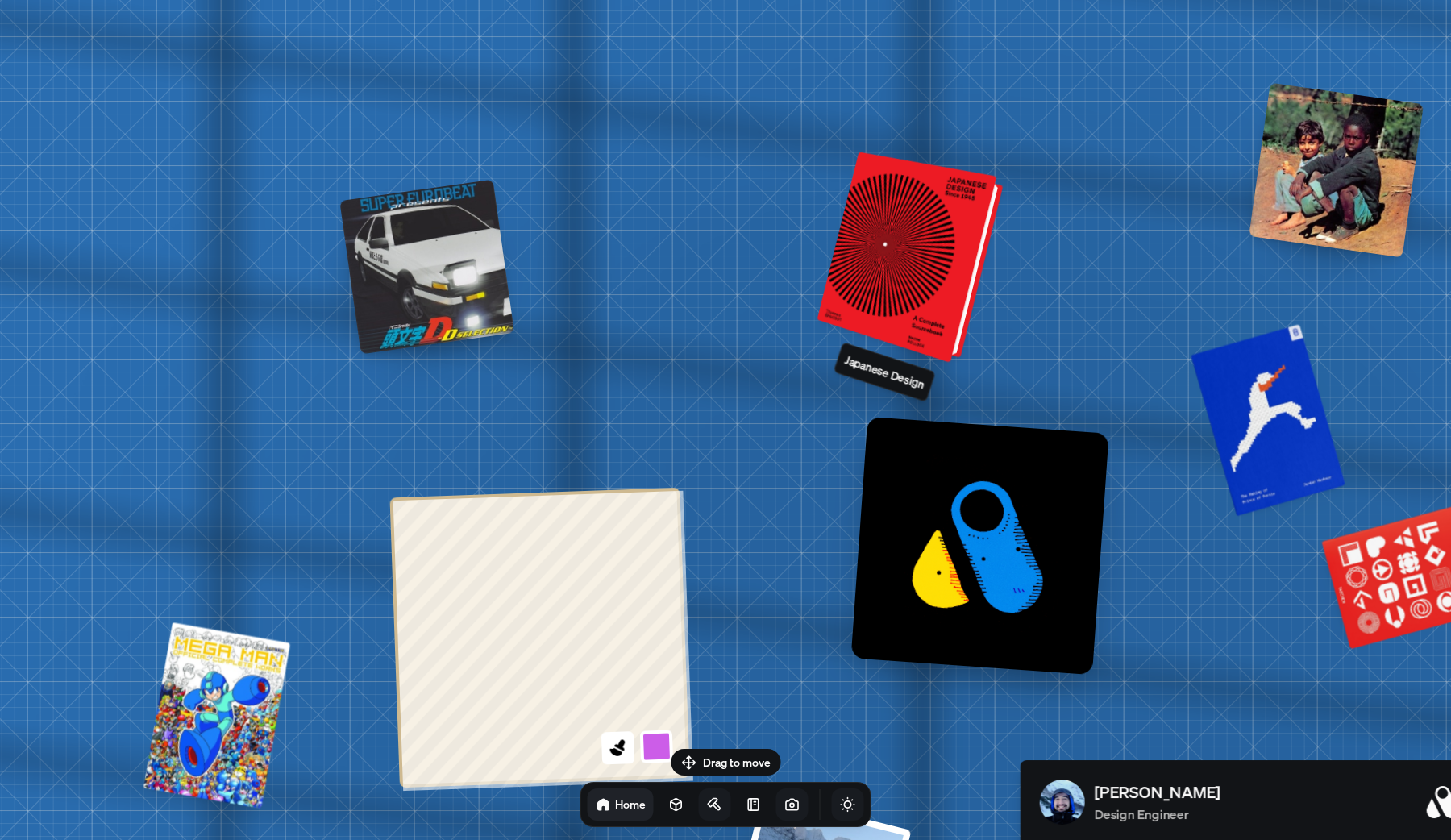
click at [950, 193] on div at bounding box center [913, 258] width 173 height 203
click at [933, 238] on div at bounding box center [913, 258] width 173 height 203
click at [892, 249] on div at bounding box center [913, 258] width 173 height 203
